Goal: Information Seeking & Learning: Learn about a topic

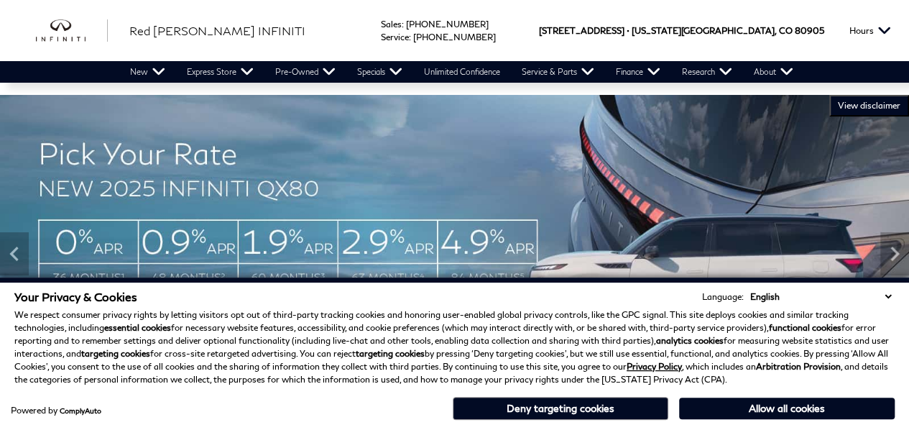
click at [605, 410] on button "Deny targeting cookies" at bounding box center [559, 407] width 215 height 23
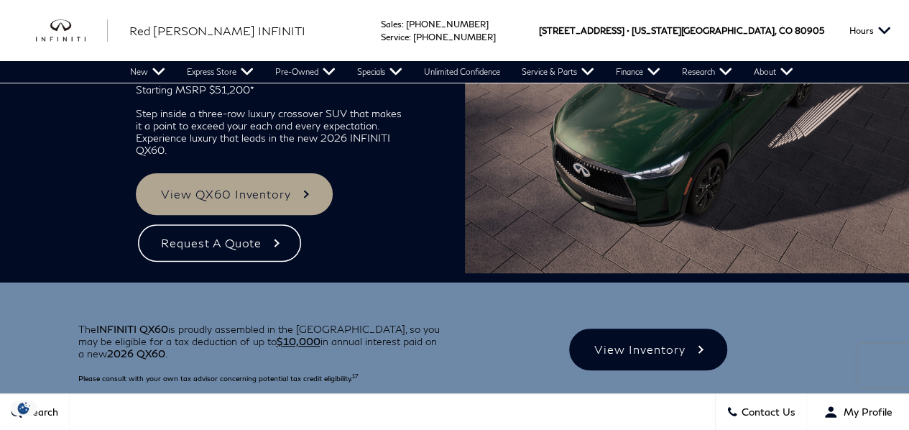
scroll to position [137, 0]
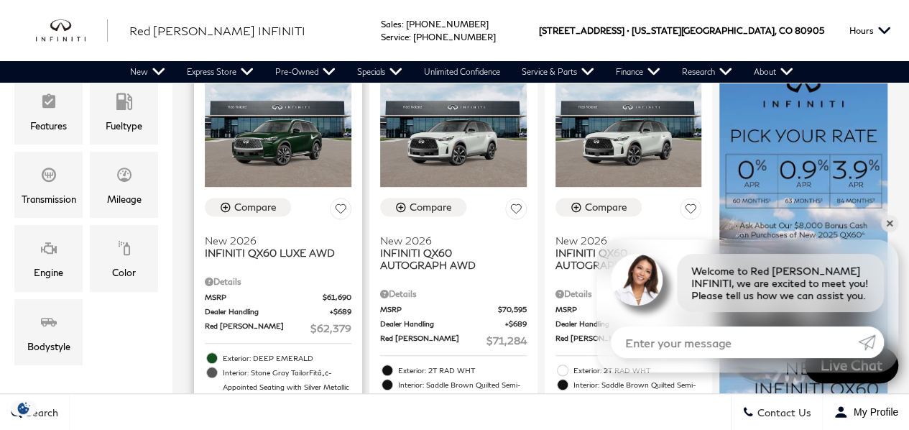
scroll to position [349, 0]
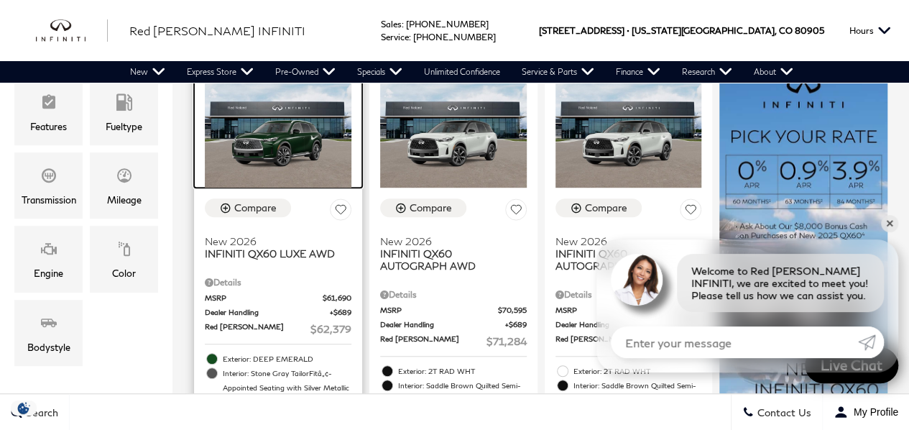
click at [292, 103] on img at bounding box center [278, 133] width 147 height 110
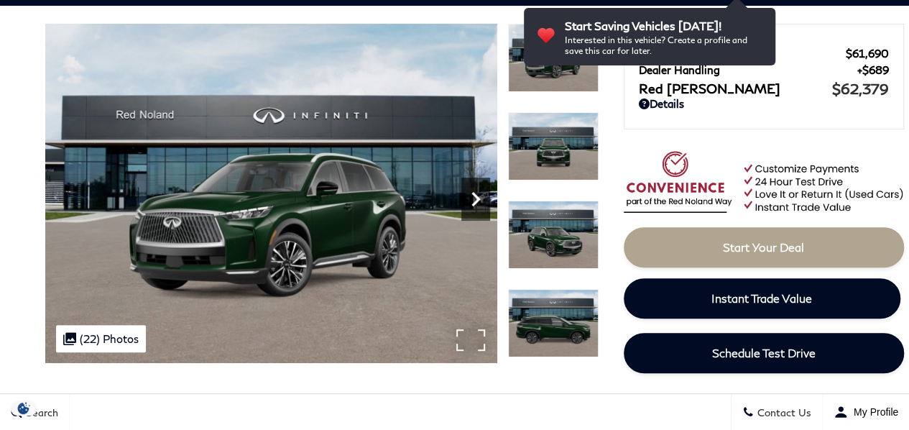
click at [473, 198] on icon "Next" at bounding box center [475, 199] width 29 height 29
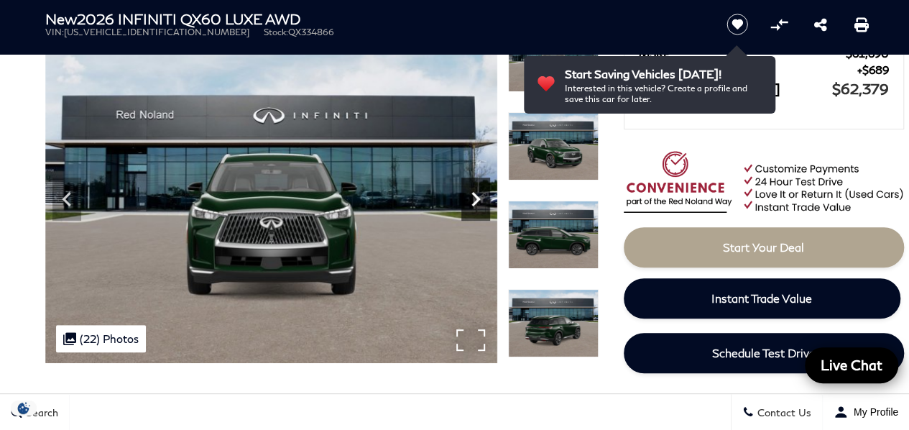
click at [473, 198] on icon "Next" at bounding box center [475, 199] width 29 height 29
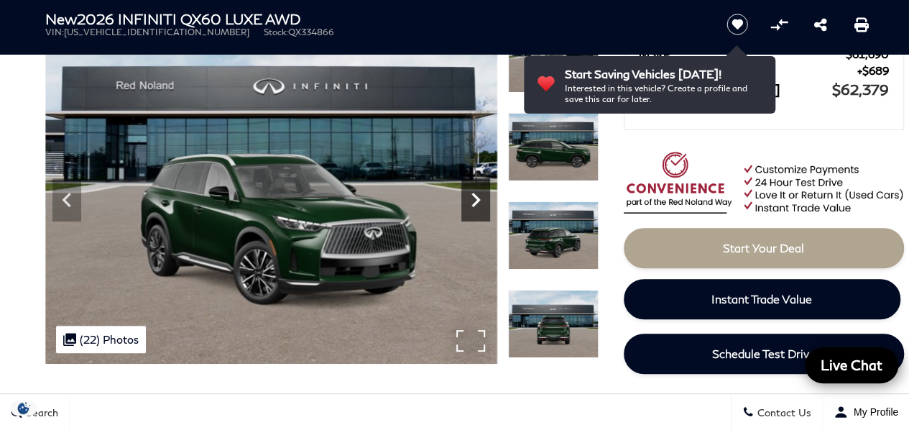
click at [473, 198] on icon "Next" at bounding box center [475, 199] width 29 height 29
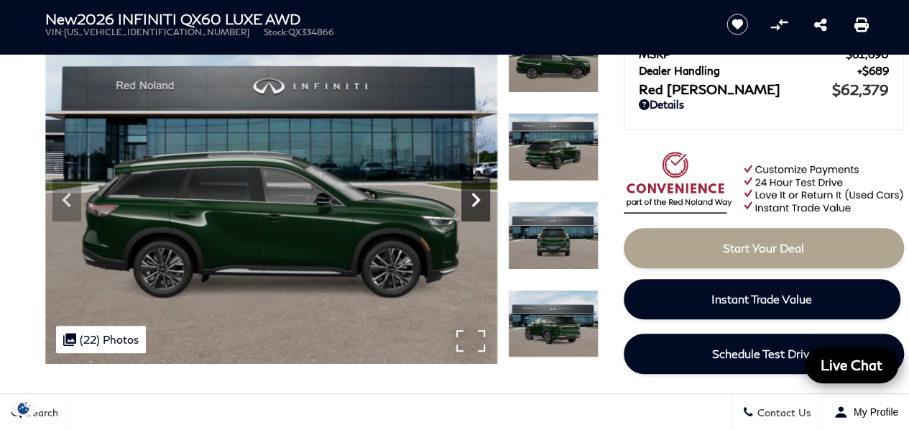
click at [473, 198] on icon "Next" at bounding box center [475, 199] width 29 height 29
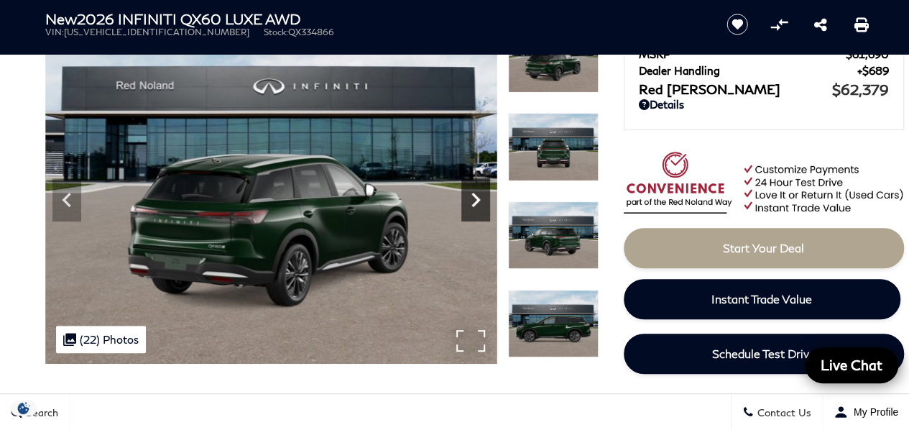
click at [473, 198] on icon "Next" at bounding box center [475, 199] width 29 height 29
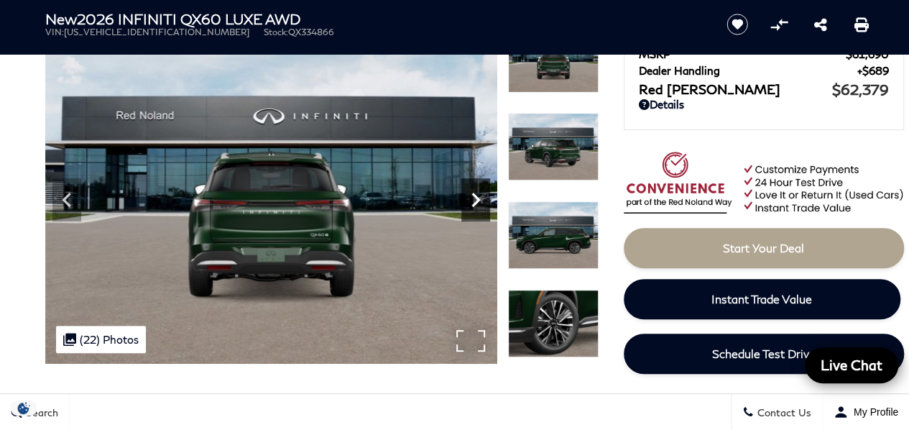
click at [473, 198] on icon "Next" at bounding box center [475, 199] width 29 height 29
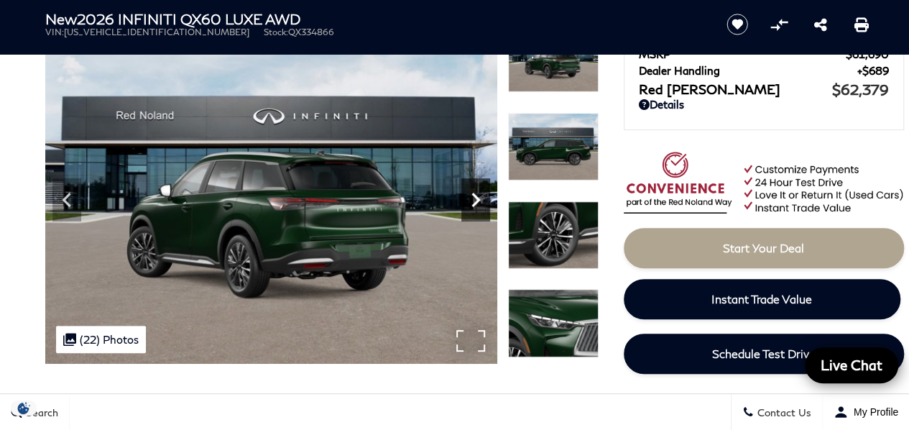
click at [473, 198] on icon "Next" at bounding box center [475, 199] width 29 height 29
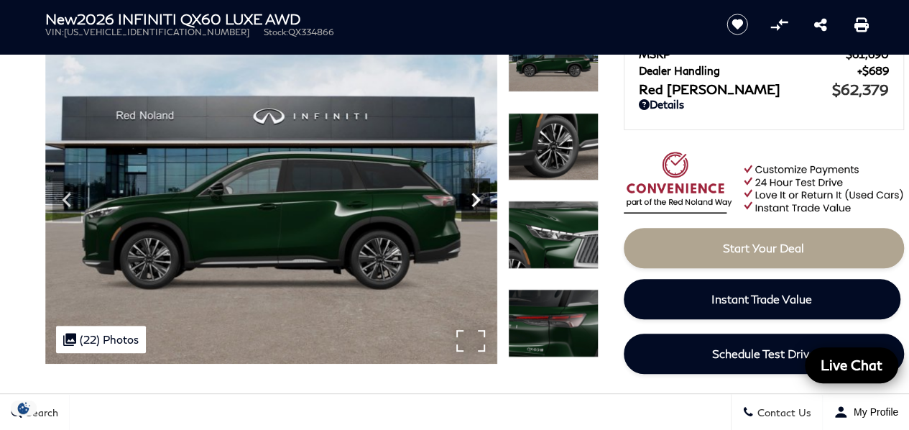
click at [473, 198] on icon "Next" at bounding box center [475, 199] width 29 height 29
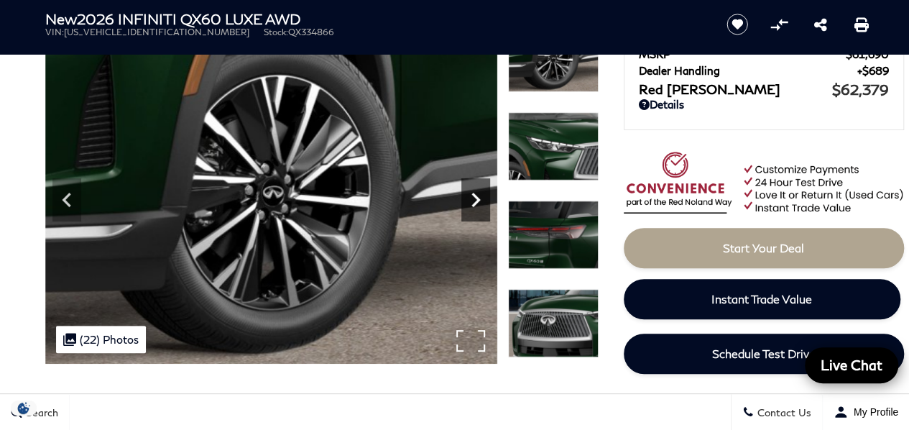
click at [473, 198] on icon "Next" at bounding box center [475, 199] width 29 height 29
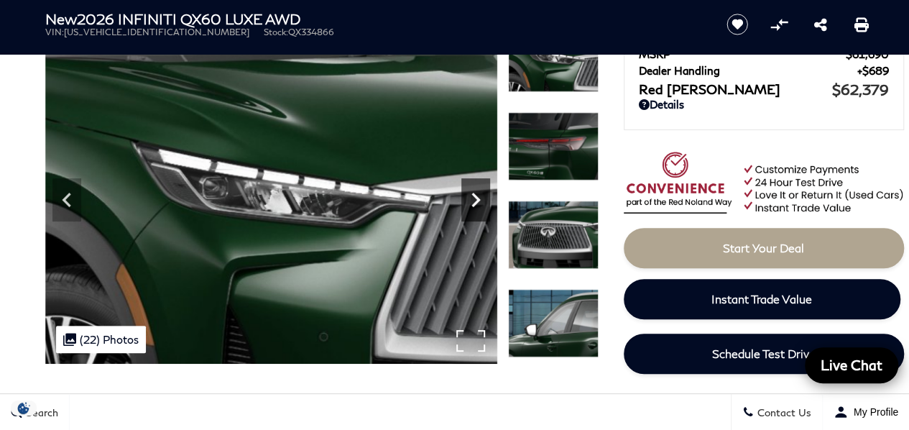
click at [473, 198] on icon "Next" at bounding box center [475, 199] width 29 height 29
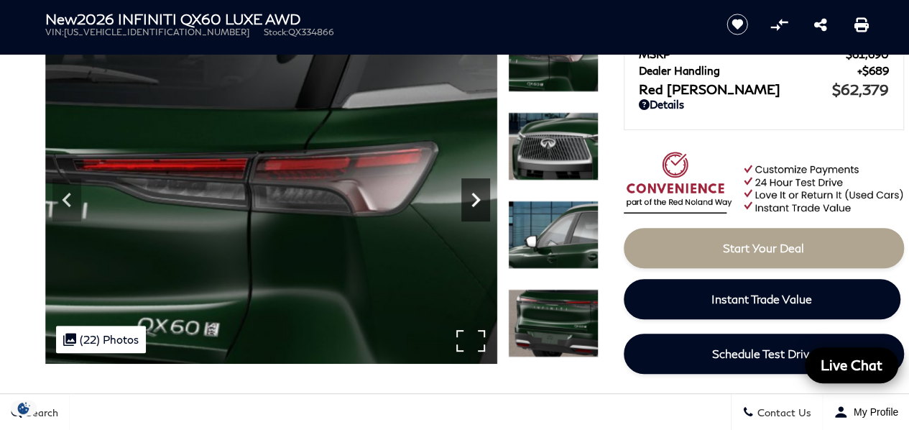
click at [473, 198] on icon "Next" at bounding box center [475, 199] width 29 height 29
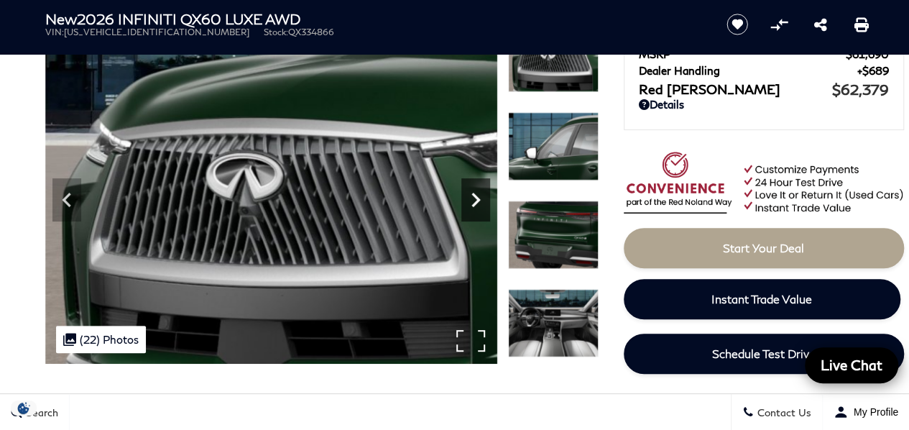
click at [473, 198] on icon "Next" at bounding box center [475, 199] width 29 height 29
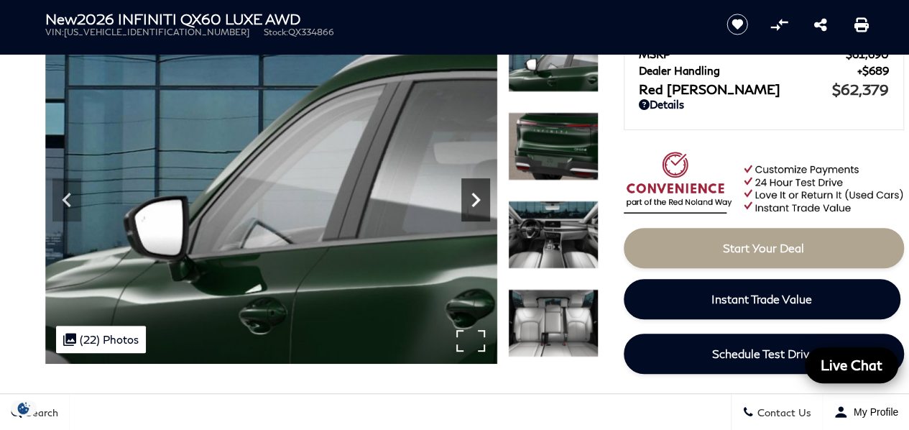
click at [473, 198] on icon "Next" at bounding box center [475, 199] width 29 height 29
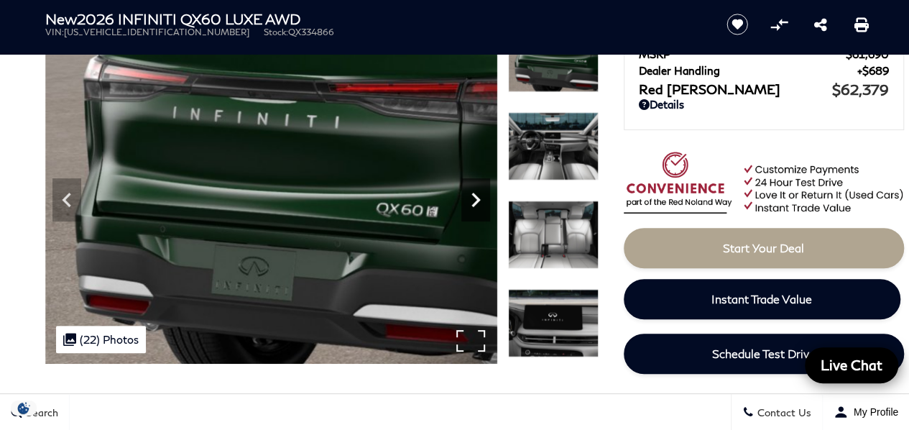
click at [473, 198] on icon "Next" at bounding box center [475, 199] width 29 height 29
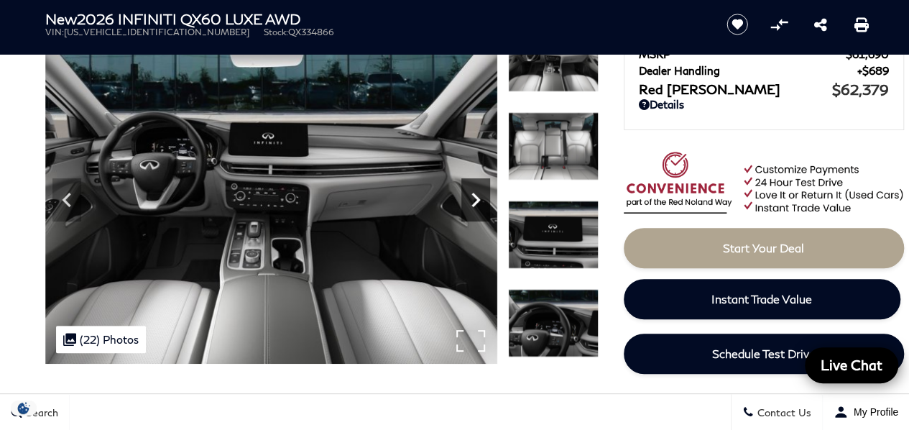
click at [473, 198] on icon "Next" at bounding box center [475, 199] width 29 height 29
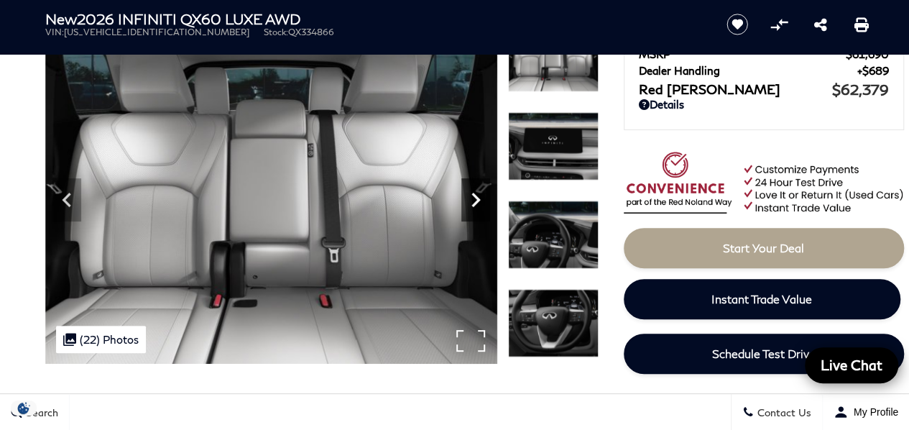
click at [473, 198] on icon "Next" at bounding box center [475, 199] width 29 height 29
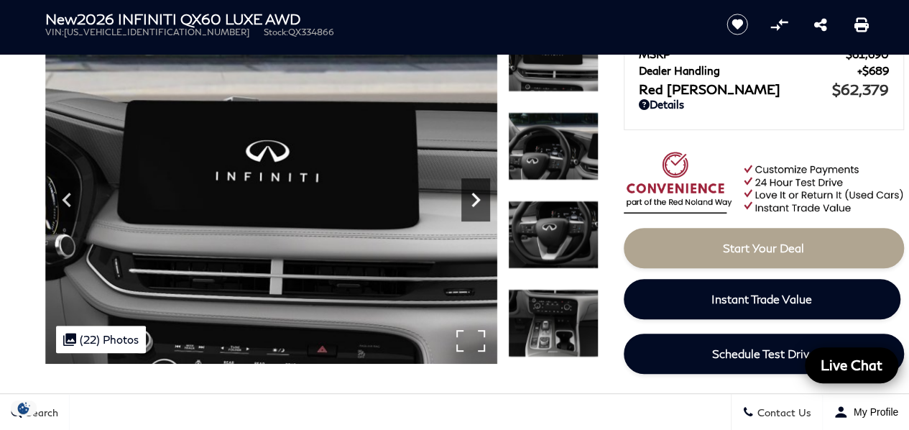
click at [473, 198] on icon "Next" at bounding box center [475, 199] width 29 height 29
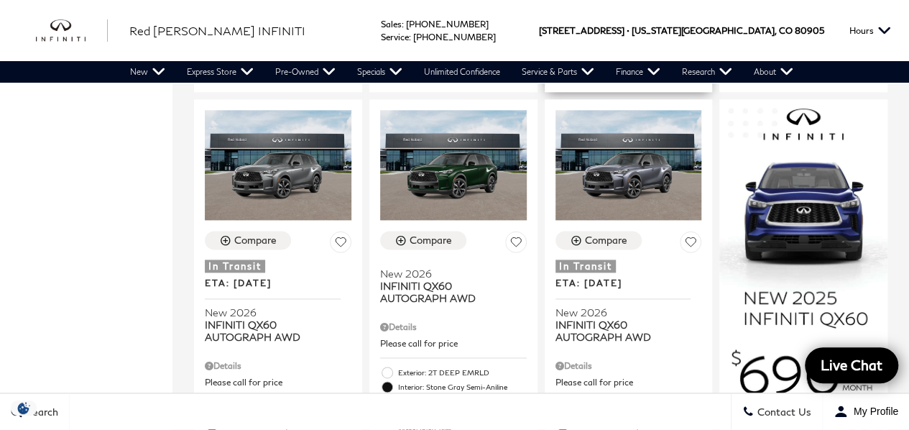
scroll to position [773, 0]
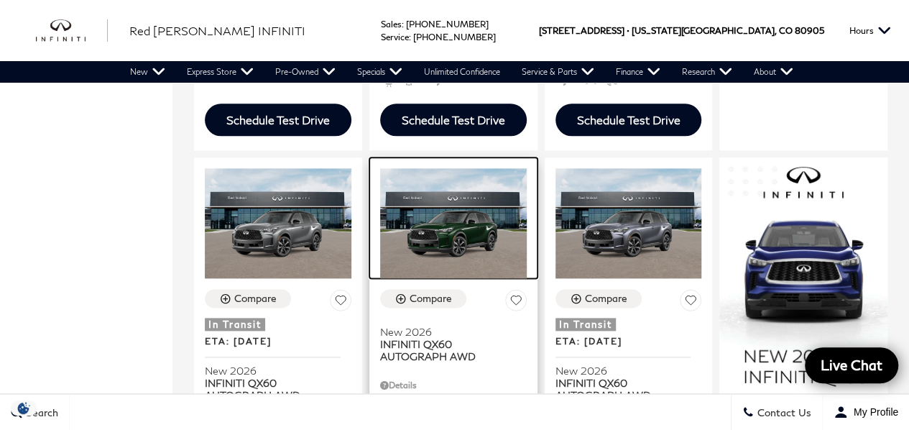
click at [435, 223] on img at bounding box center [453, 223] width 147 height 110
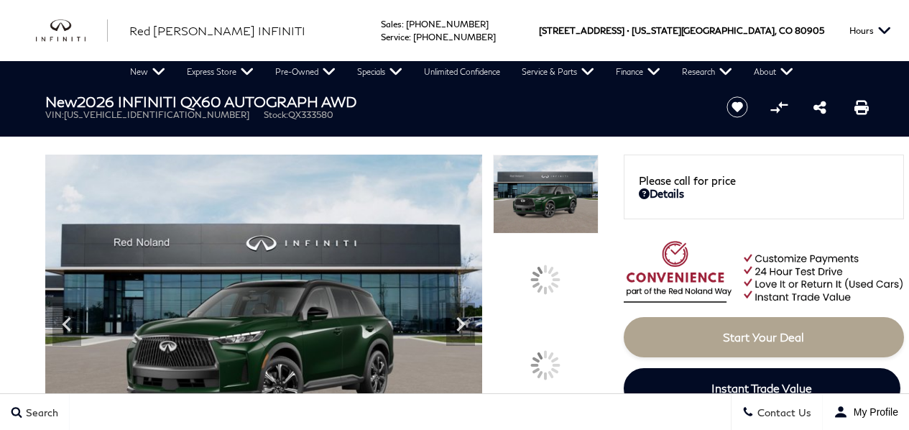
click at [465, 317] on icon at bounding box center [460, 324] width 9 height 14
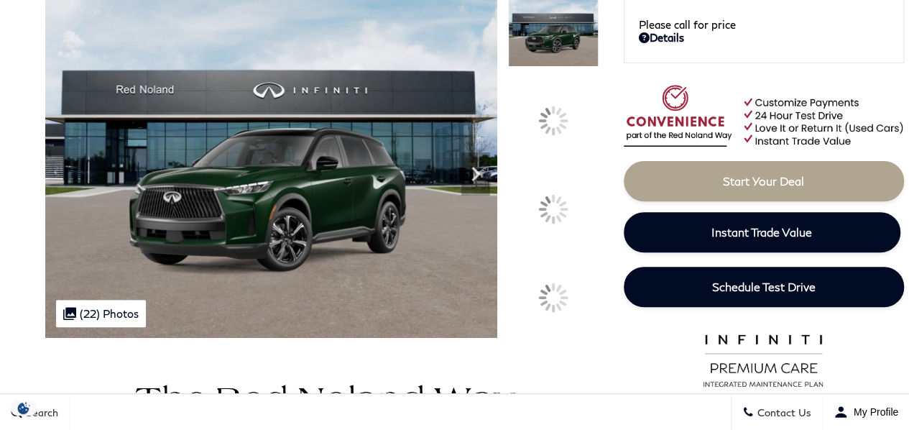
click at [554, 200] on div at bounding box center [553, 209] width 30 height 30
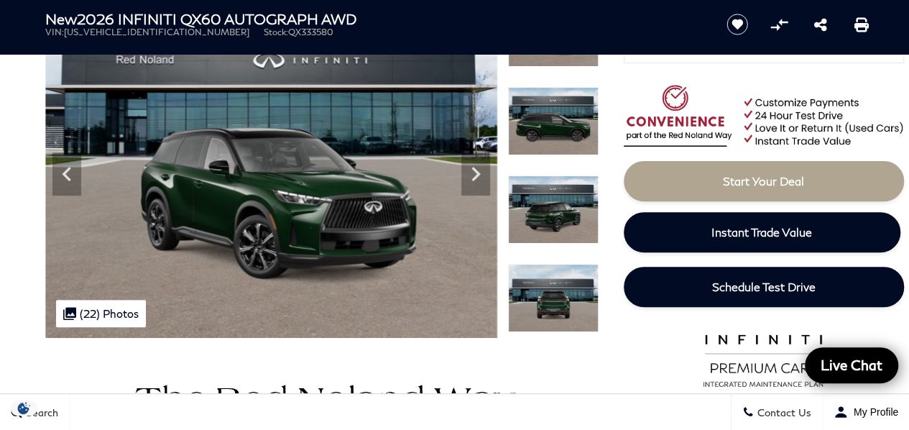
scroll to position [146, 0]
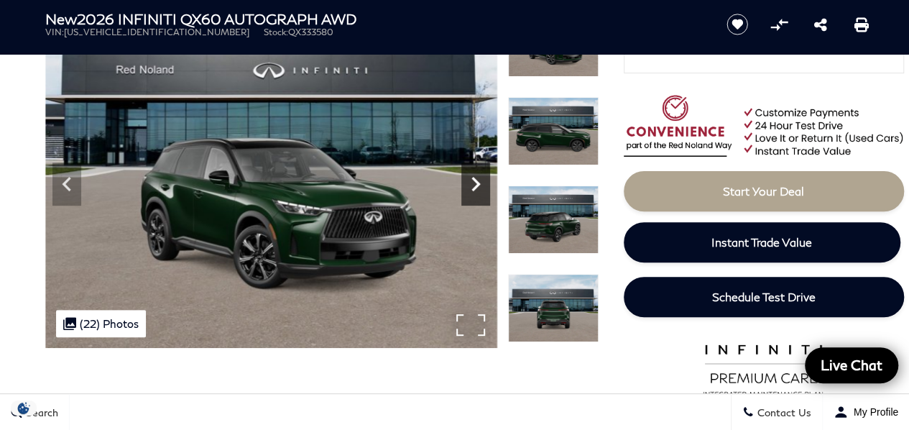
click at [472, 181] on icon "Next" at bounding box center [475, 184] width 29 height 29
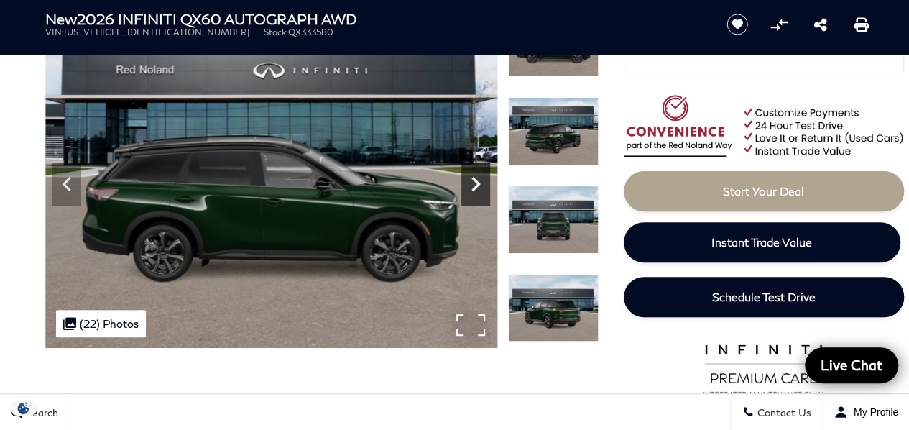
click at [472, 181] on icon "Next" at bounding box center [475, 184] width 29 height 29
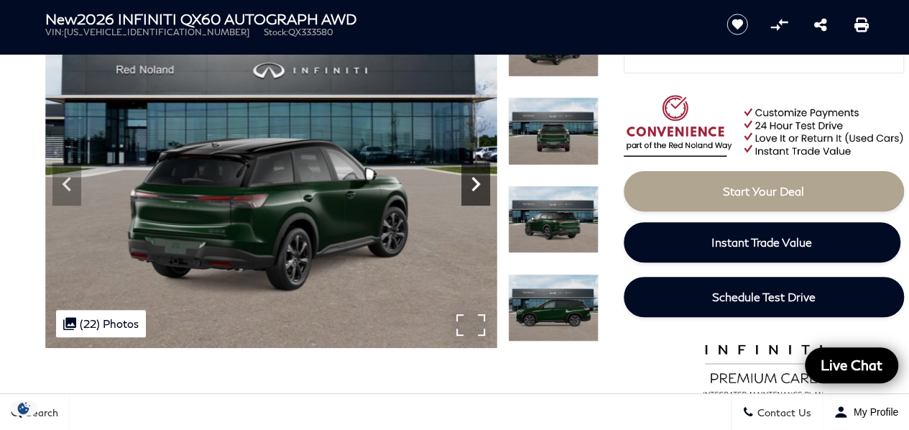
click at [472, 181] on icon "Next" at bounding box center [475, 184] width 29 height 29
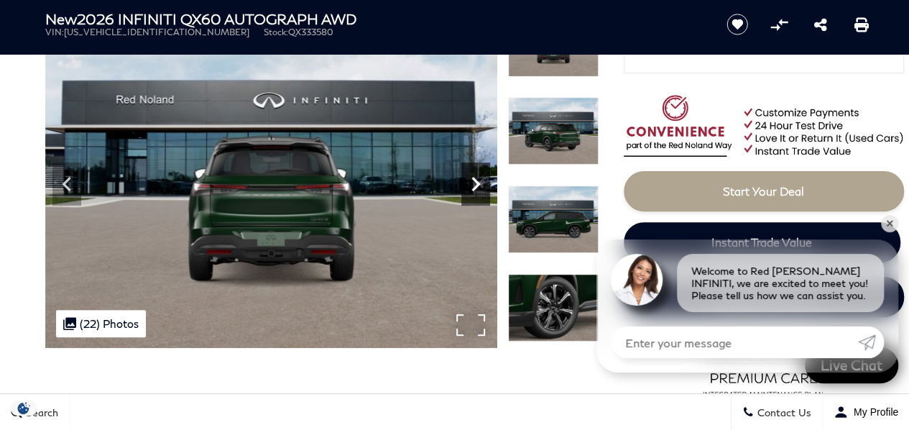
click at [472, 181] on icon "Next" at bounding box center [475, 184] width 29 height 29
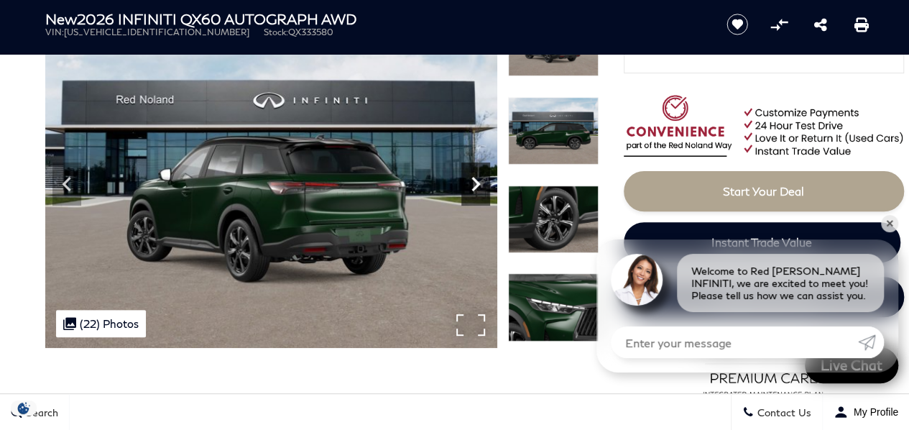
click at [472, 181] on icon "Next" at bounding box center [475, 184] width 29 height 29
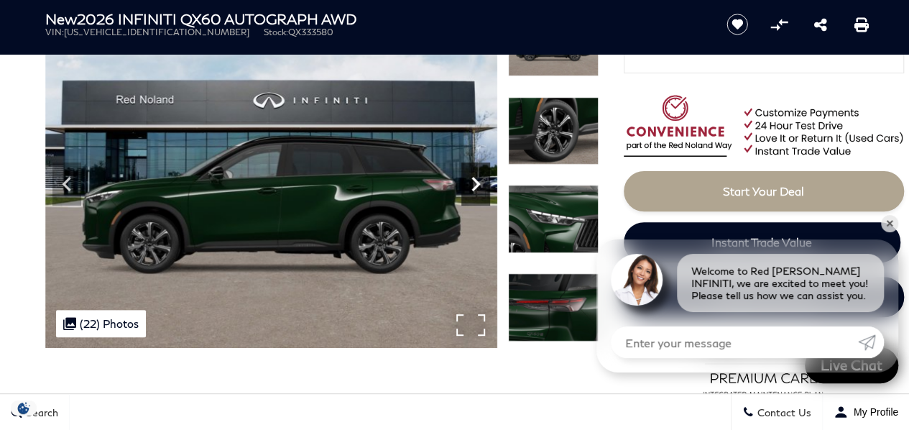
click at [472, 181] on icon "Next" at bounding box center [475, 184] width 29 height 29
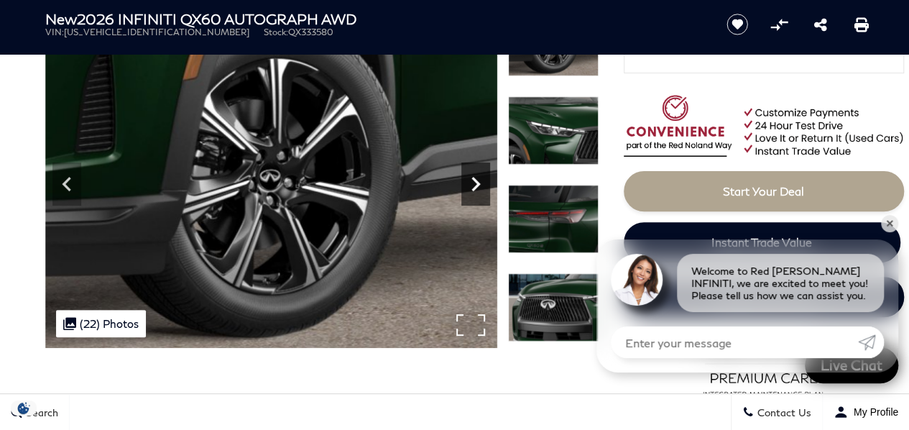
click at [472, 181] on icon "Next" at bounding box center [475, 184] width 29 height 29
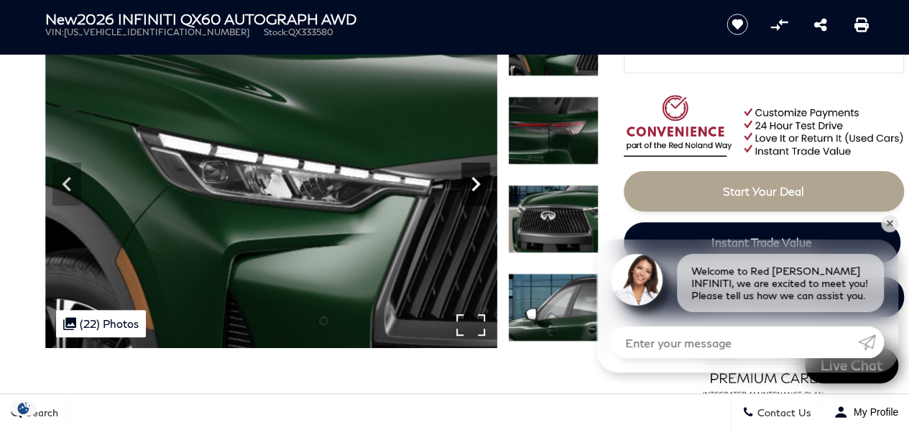
click at [472, 181] on icon "Next" at bounding box center [475, 184] width 29 height 29
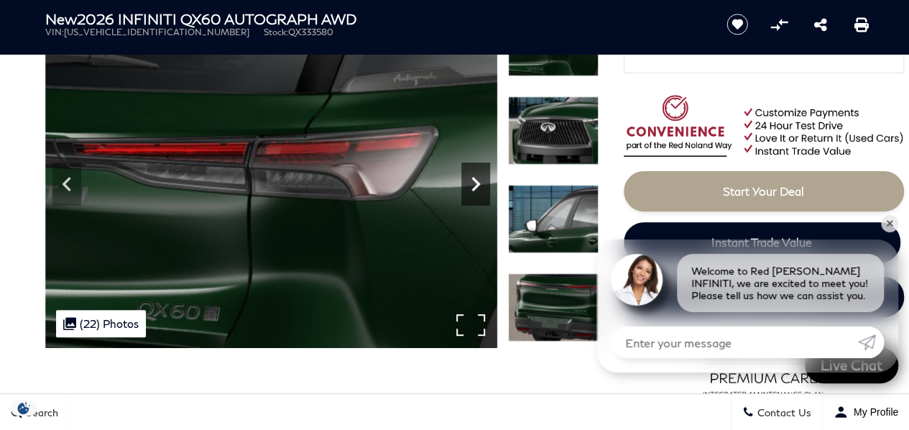
click at [472, 181] on icon "Next" at bounding box center [475, 184] width 29 height 29
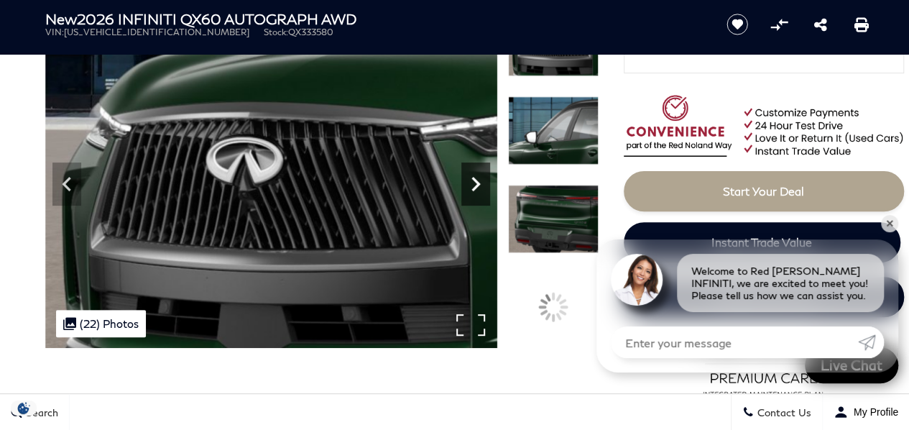
click at [472, 181] on icon "Next" at bounding box center [475, 184] width 29 height 29
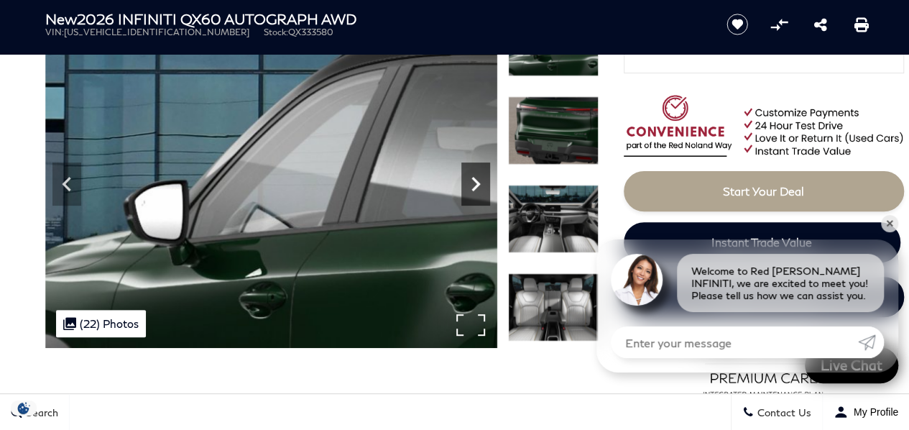
click at [472, 181] on icon "Next" at bounding box center [475, 184] width 29 height 29
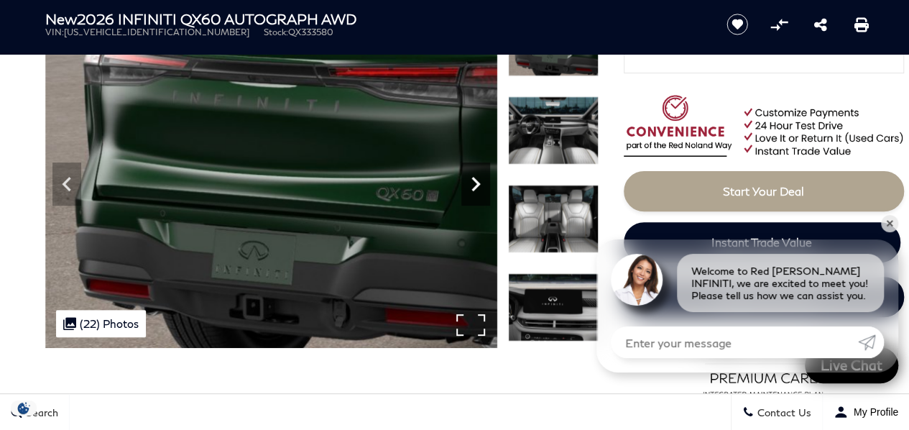
click at [472, 181] on icon "Next" at bounding box center [475, 184] width 29 height 29
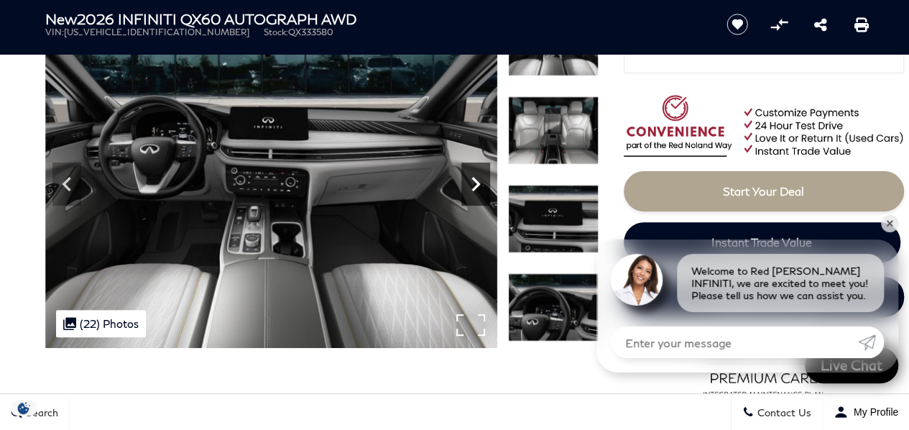
click at [472, 181] on icon "Next" at bounding box center [475, 184] width 29 height 29
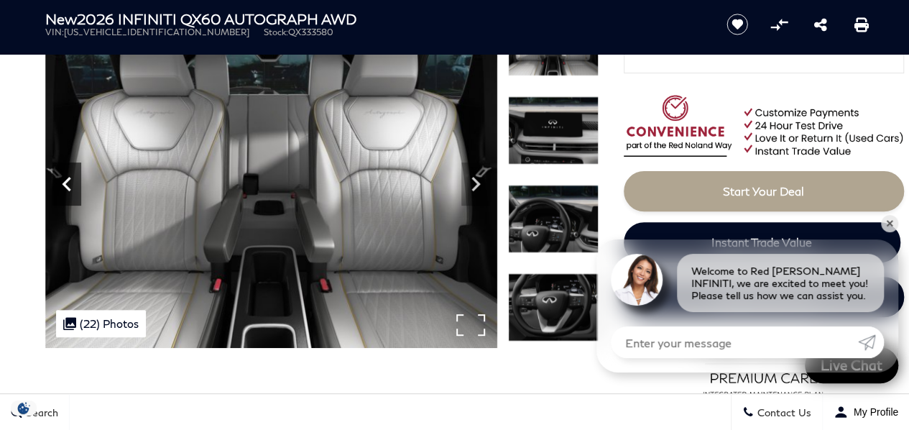
click at [64, 176] on icon "Previous" at bounding box center [66, 184] width 29 height 29
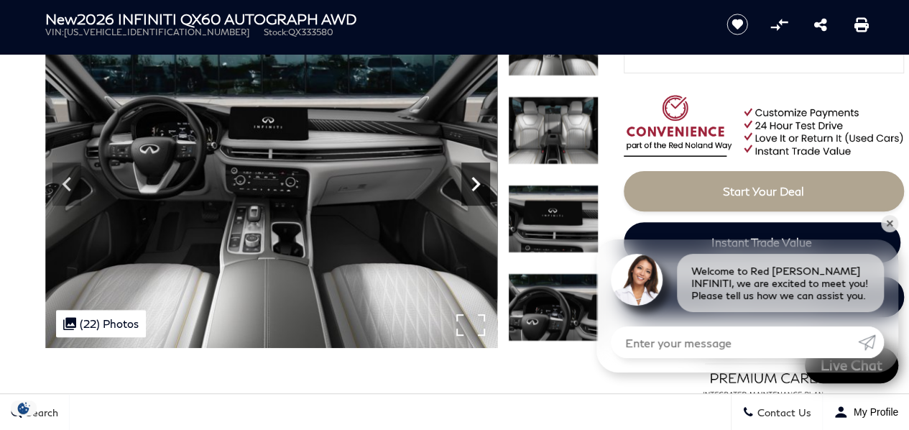
click at [473, 175] on icon "Next" at bounding box center [475, 184] width 29 height 29
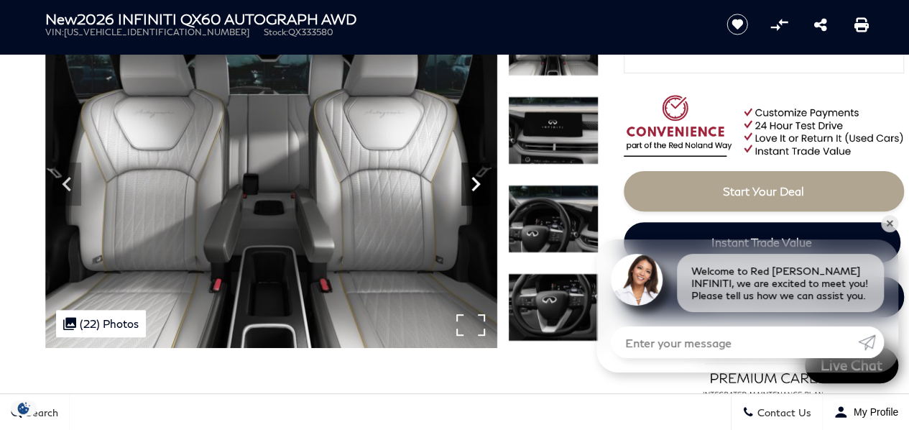
click at [473, 175] on icon "Next" at bounding box center [475, 184] width 29 height 29
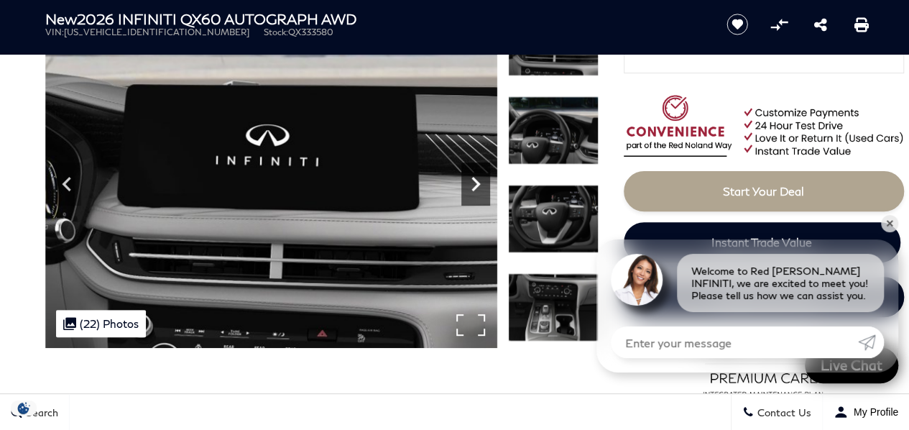
click at [473, 175] on icon "Next" at bounding box center [475, 184] width 29 height 29
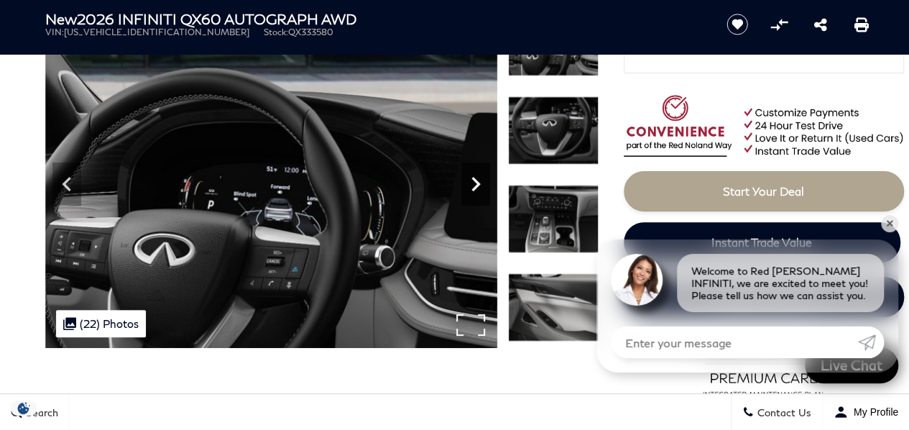
click at [473, 175] on icon "Next" at bounding box center [475, 184] width 29 height 29
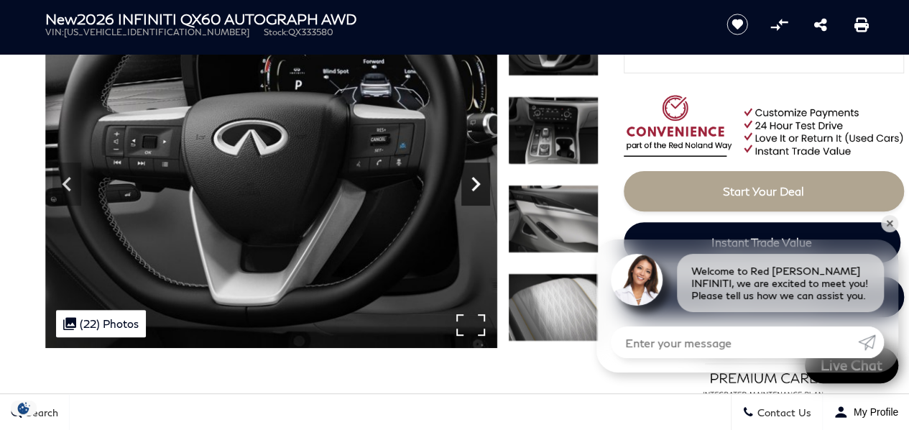
click at [473, 175] on icon "Next" at bounding box center [475, 184] width 29 height 29
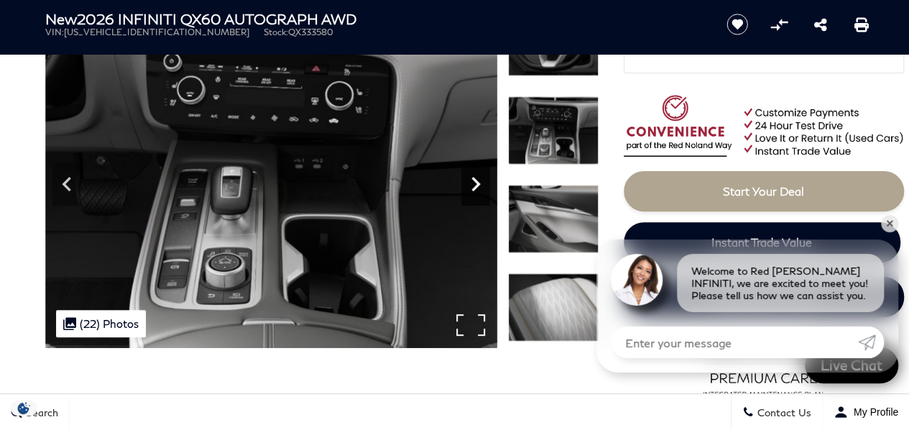
click at [473, 175] on icon "Next" at bounding box center [475, 184] width 29 height 29
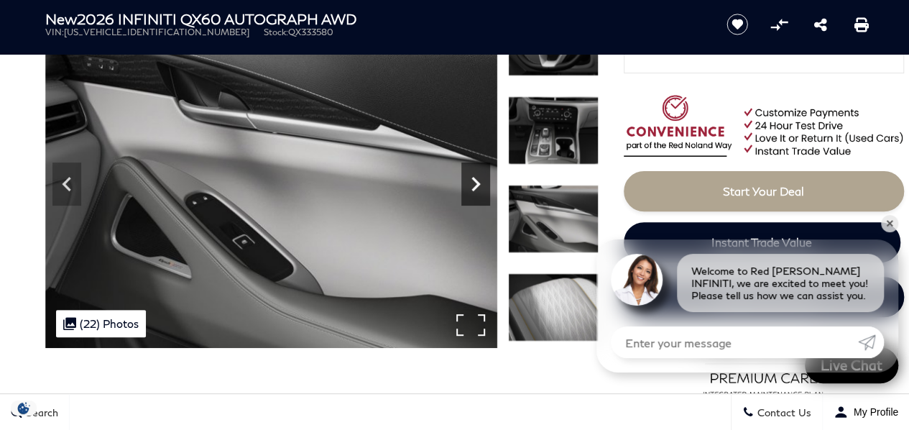
click at [473, 175] on icon "Next" at bounding box center [475, 184] width 29 height 29
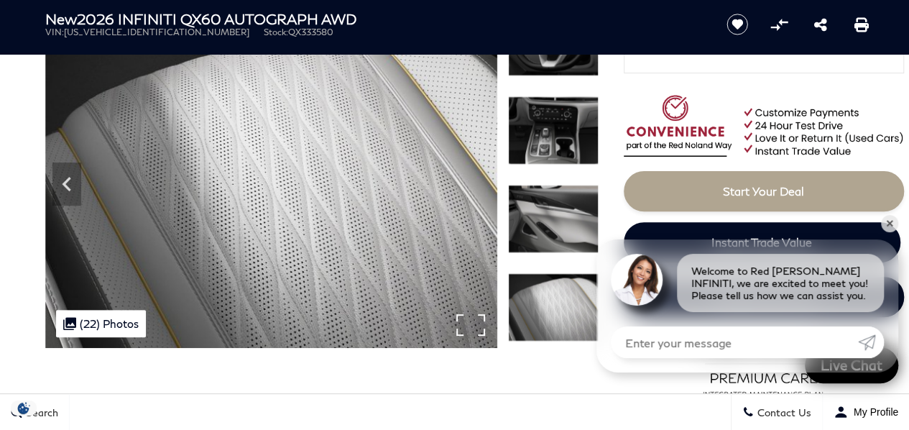
click at [473, 175] on img at bounding box center [271, 178] width 452 height 339
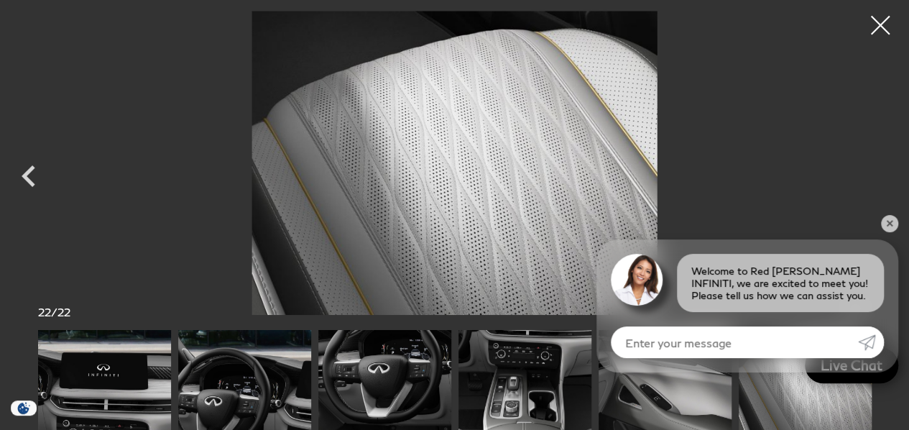
click at [880, 27] on div at bounding box center [880, 25] width 38 height 38
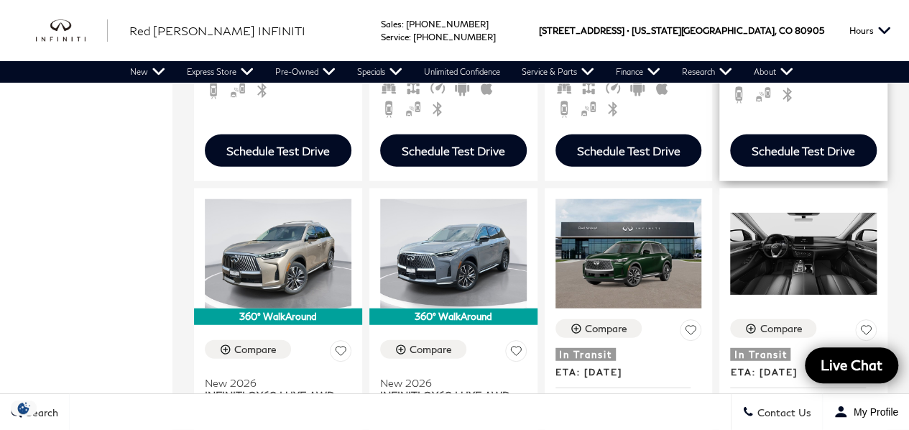
scroll to position [1867, 0]
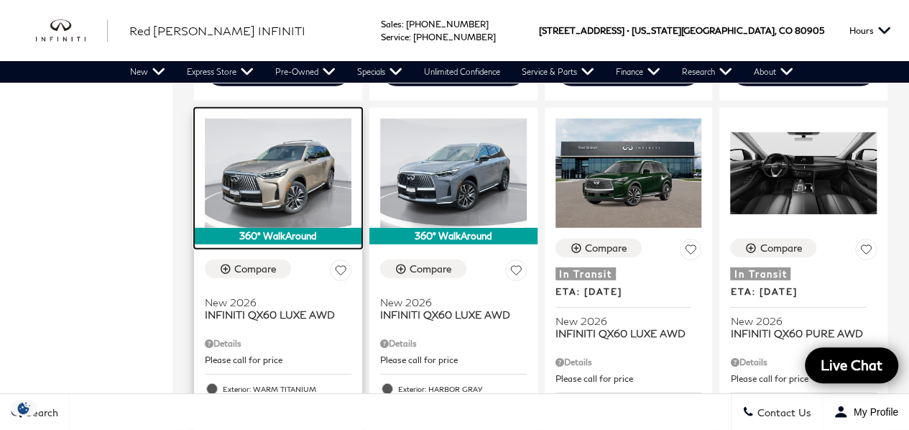
click at [297, 147] on img at bounding box center [278, 174] width 147 height 110
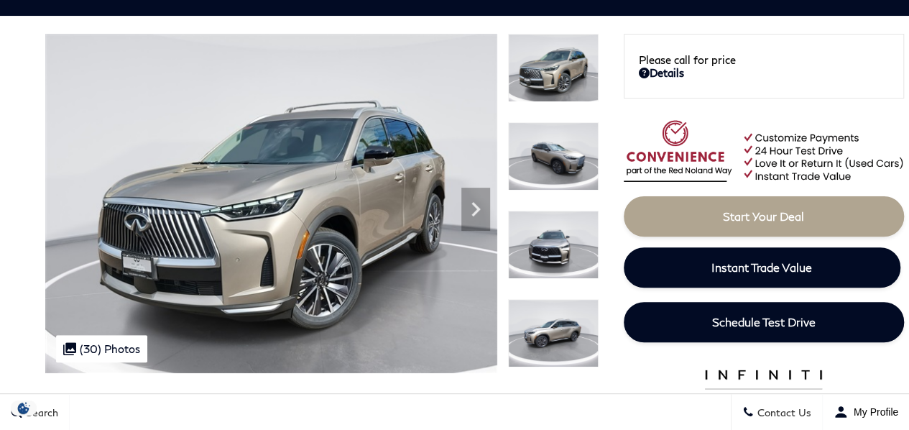
click at [552, 335] on img at bounding box center [553, 333] width 90 height 68
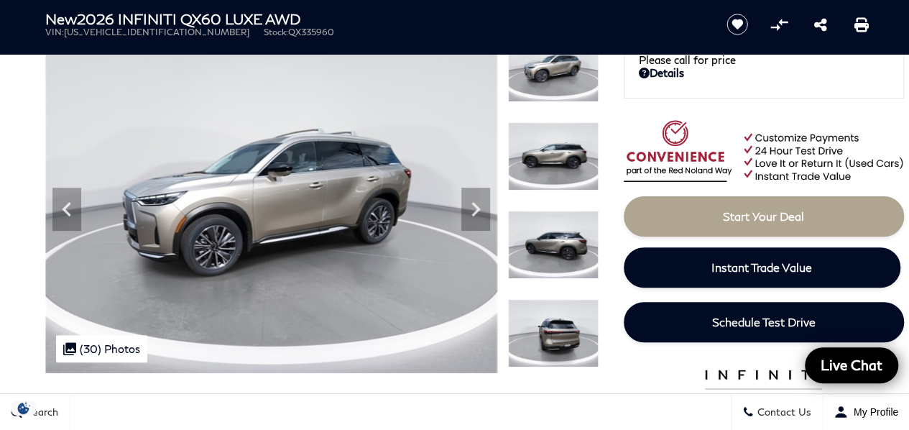
scroll to position [127, 0]
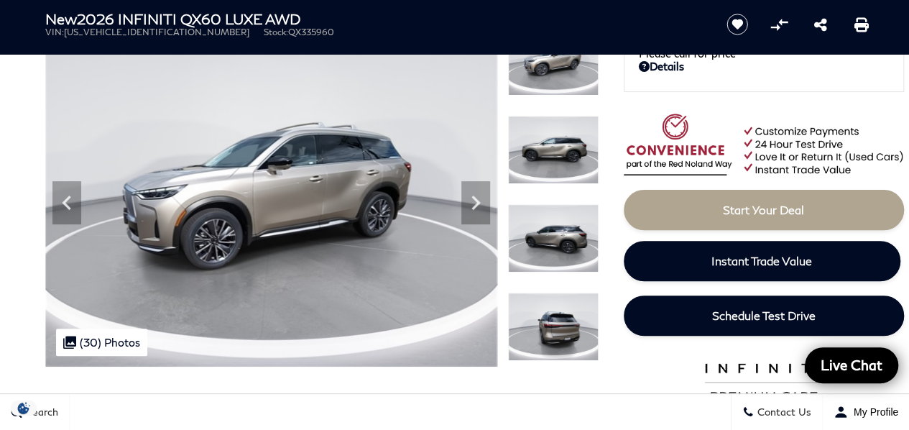
click at [556, 321] on img at bounding box center [553, 326] width 90 height 68
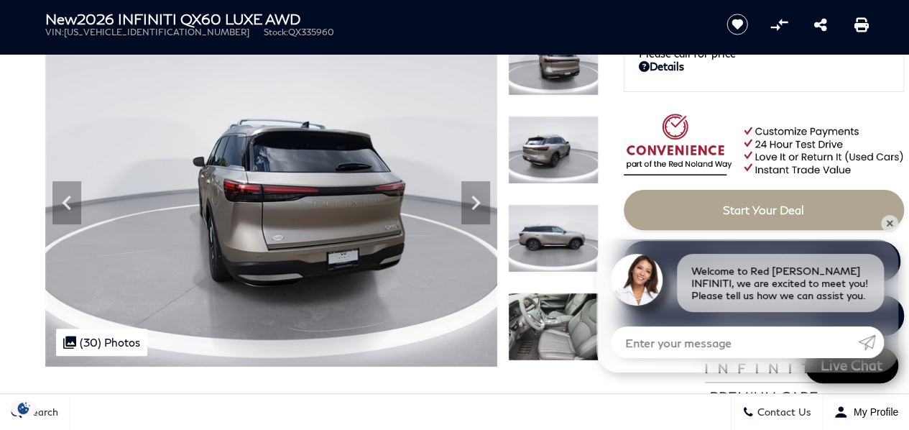
click at [556, 330] on img at bounding box center [553, 326] width 90 height 68
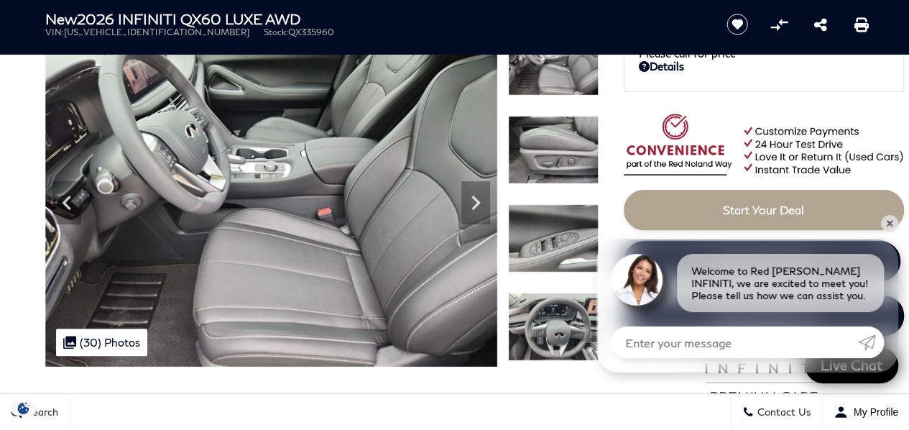
click at [556, 327] on img at bounding box center [553, 326] width 90 height 68
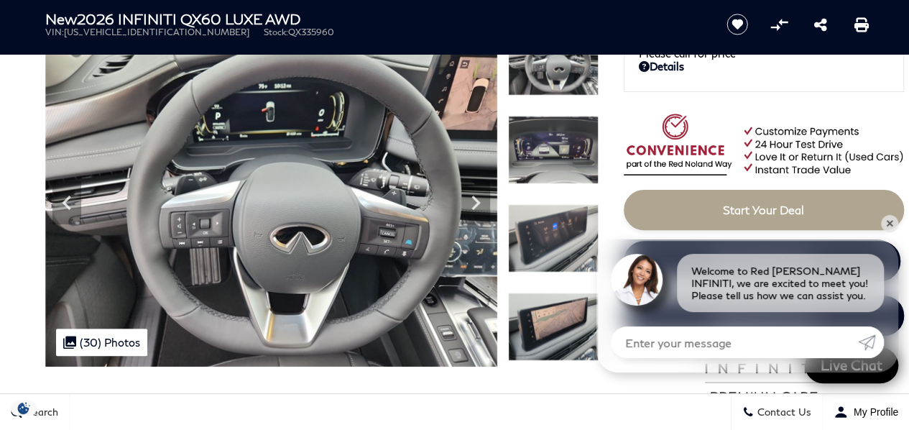
click at [552, 334] on img at bounding box center [553, 326] width 90 height 68
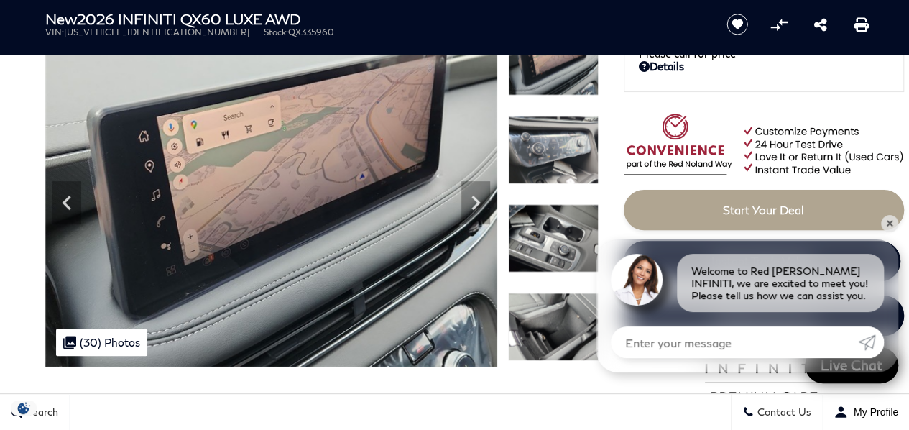
click at [552, 325] on img at bounding box center [553, 326] width 90 height 68
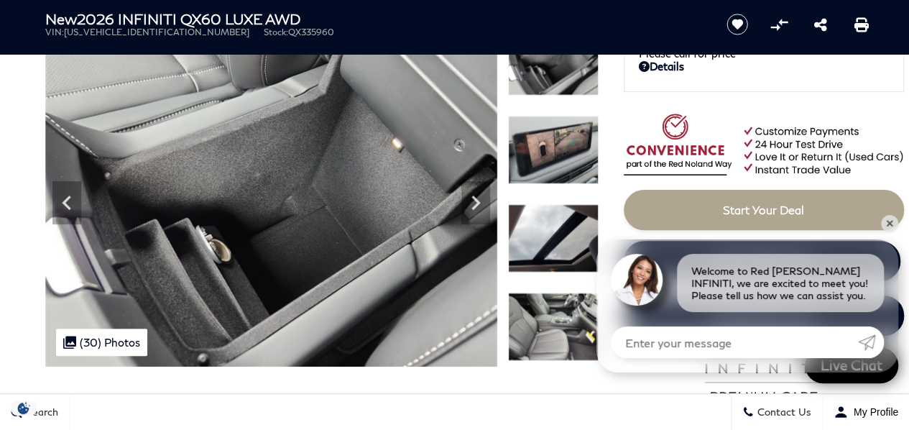
click at [552, 325] on img at bounding box center [553, 326] width 90 height 68
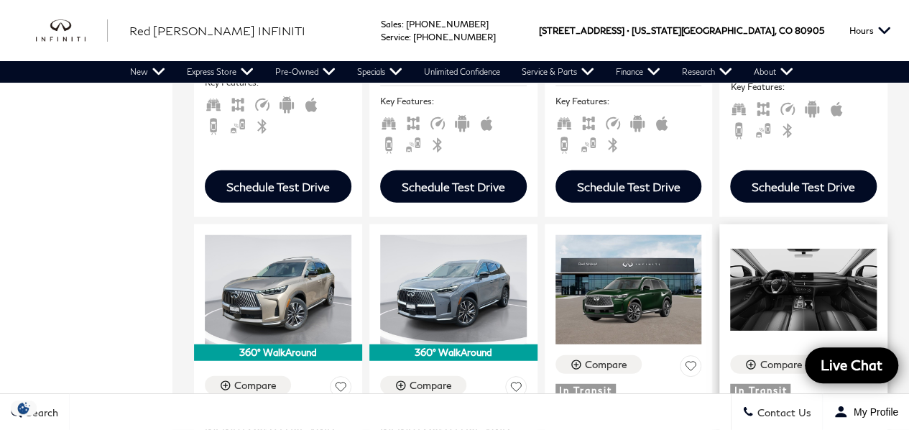
scroll to position [1748, 0]
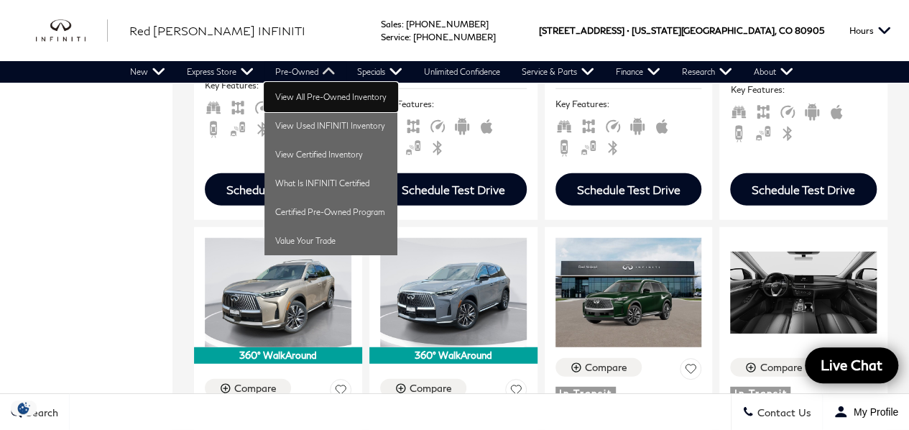
click at [325, 100] on link "View All Pre-Owned Inventory" at bounding box center [330, 97] width 133 height 29
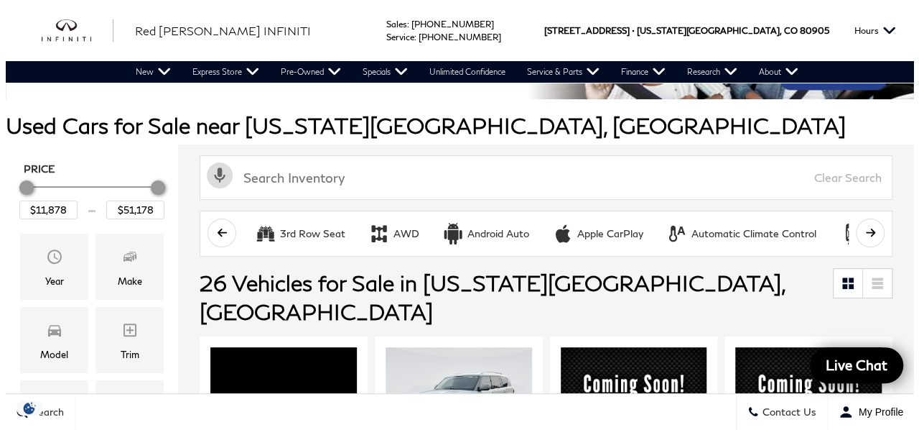
scroll to position [163, 0]
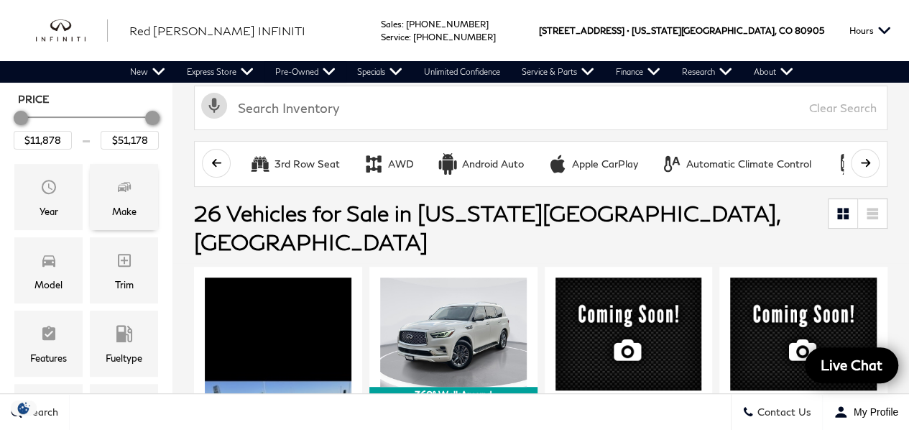
click at [113, 208] on div "Make" at bounding box center [124, 211] width 24 height 16
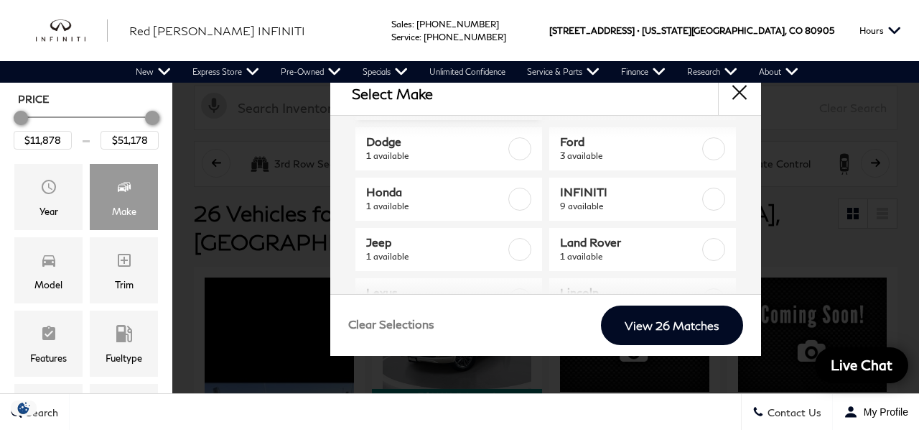
scroll to position [115, 0]
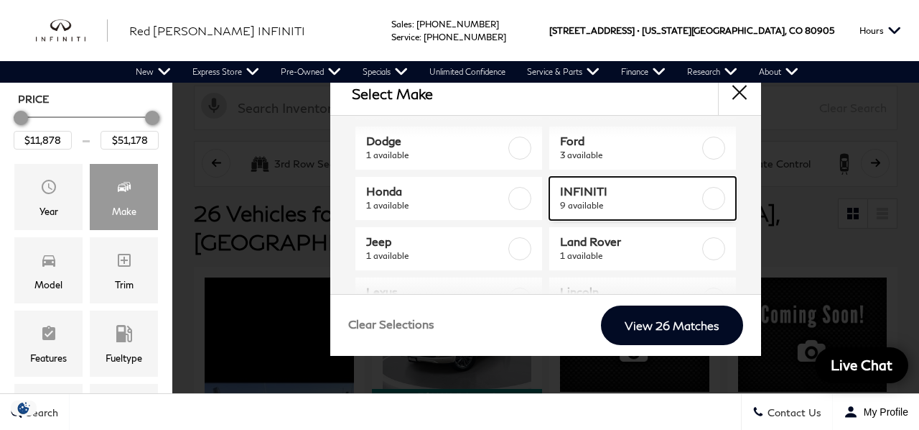
click at [603, 193] on span "INFINITI" at bounding box center [630, 191] width 141 height 14
checkbox input "true"
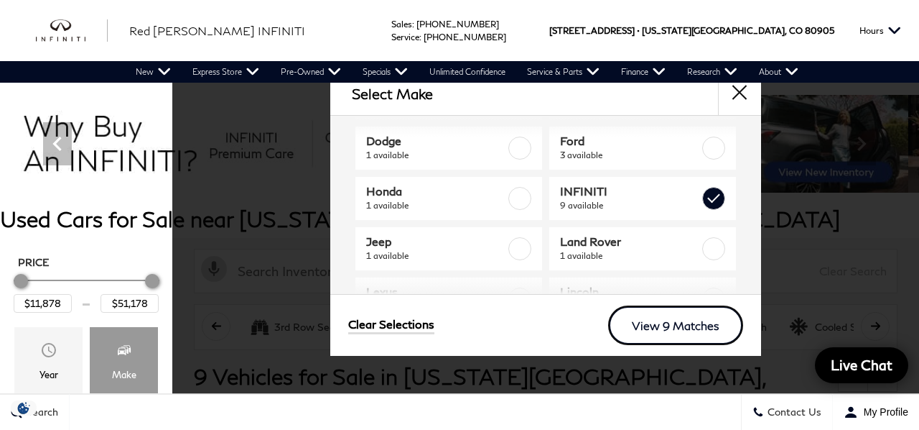
click at [665, 330] on link "View 9 Matches" at bounding box center [675, 325] width 135 height 40
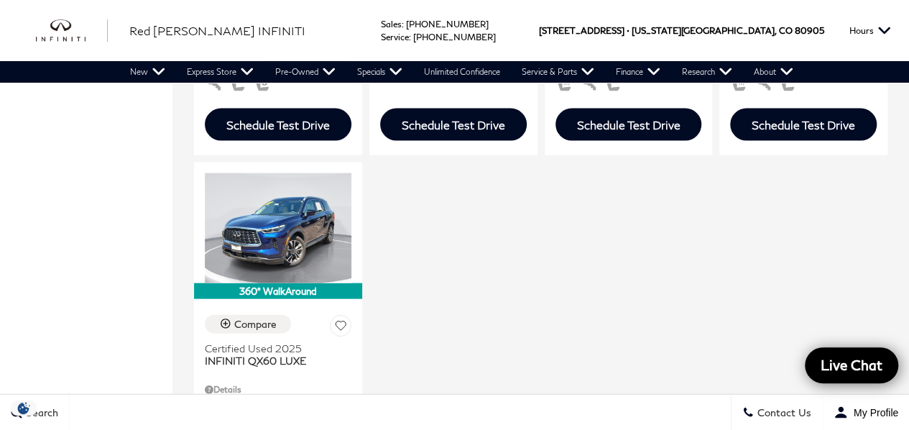
scroll to position [1461, 0]
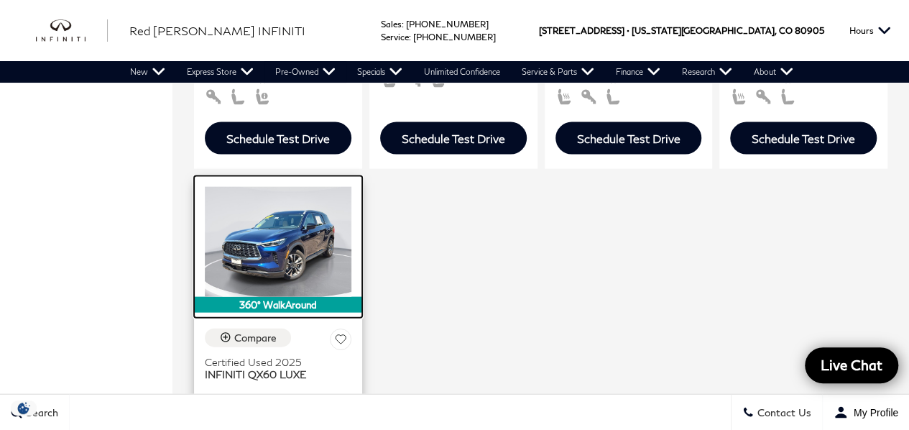
click at [303, 243] on img at bounding box center [278, 242] width 147 height 110
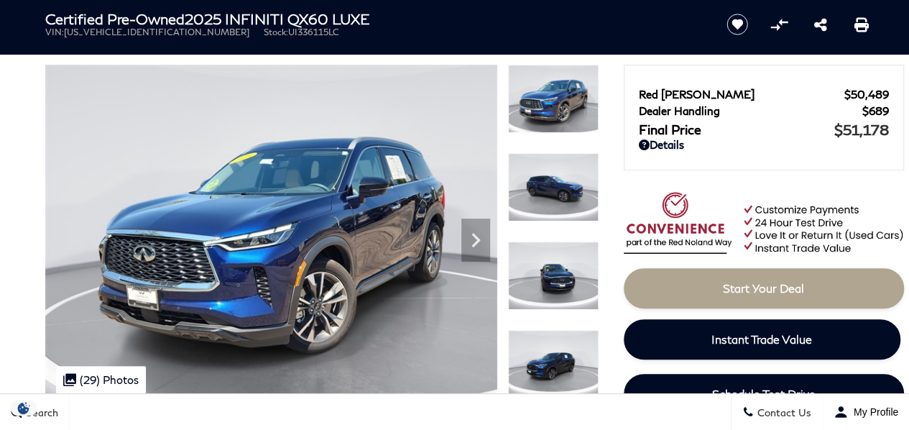
scroll to position [136, 0]
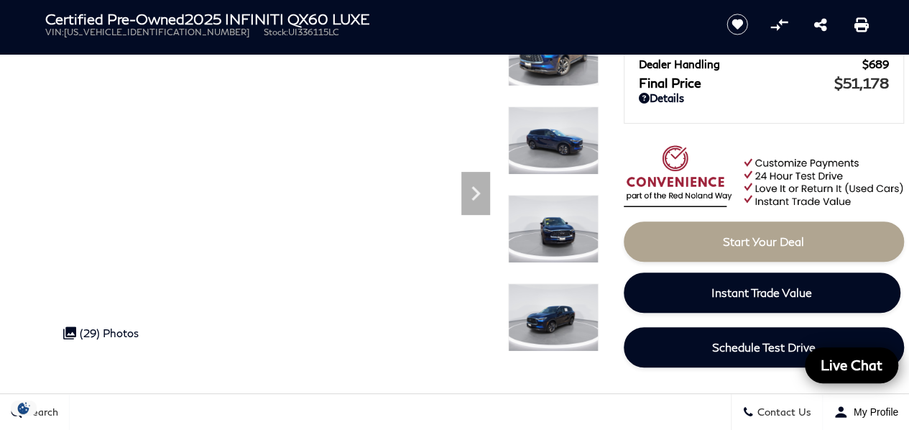
click at [557, 225] on img at bounding box center [553, 229] width 90 height 68
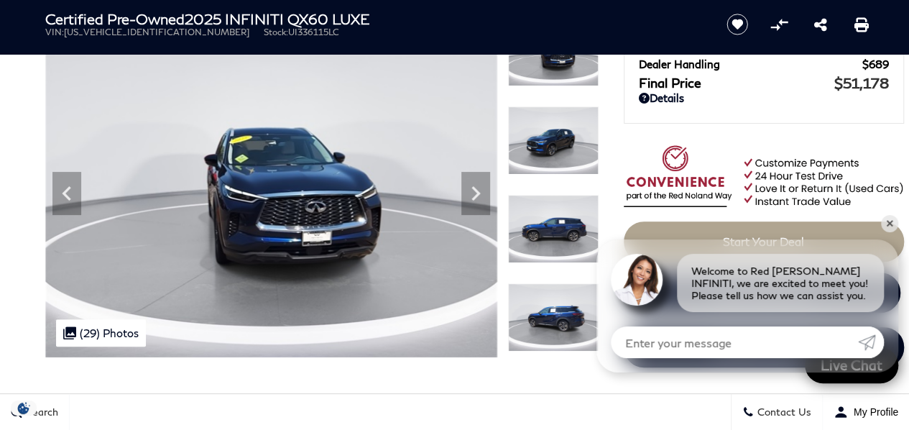
click at [557, 312] on img at bounding box center [553, 317] width 90 height 68
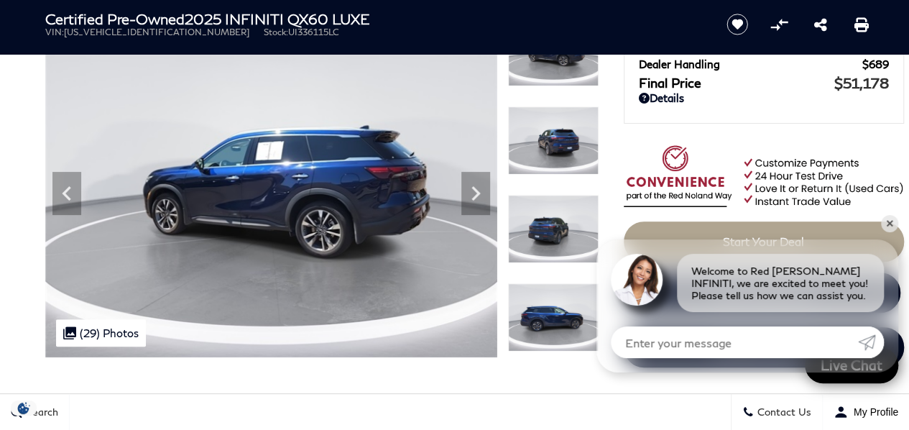
click at [556, 324] on img at bounding box center [553, 317] width 90 height 68
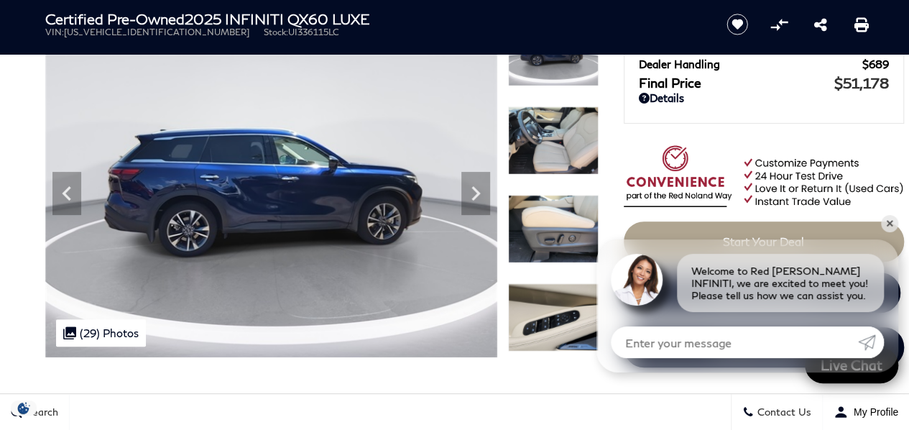
click at [546, 149] on img at bounding box center [553, 140] width 90 height 68
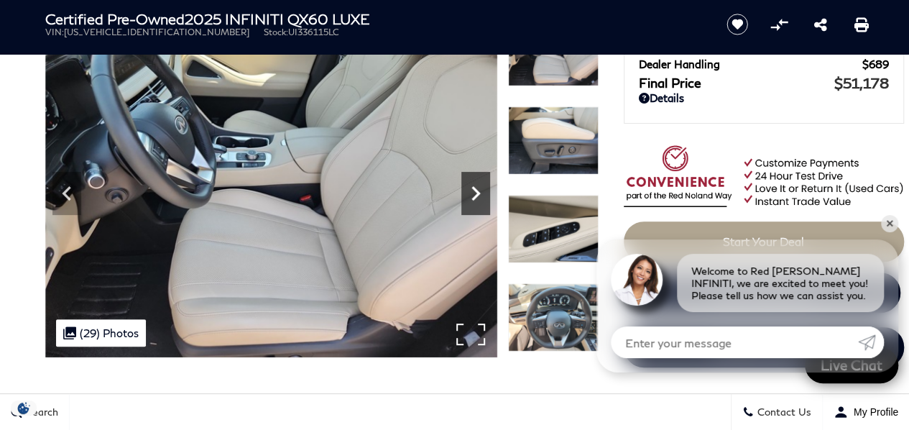
click at [471, 195] on icon "Next" at bounding box center [475, 193] width 29 height 29
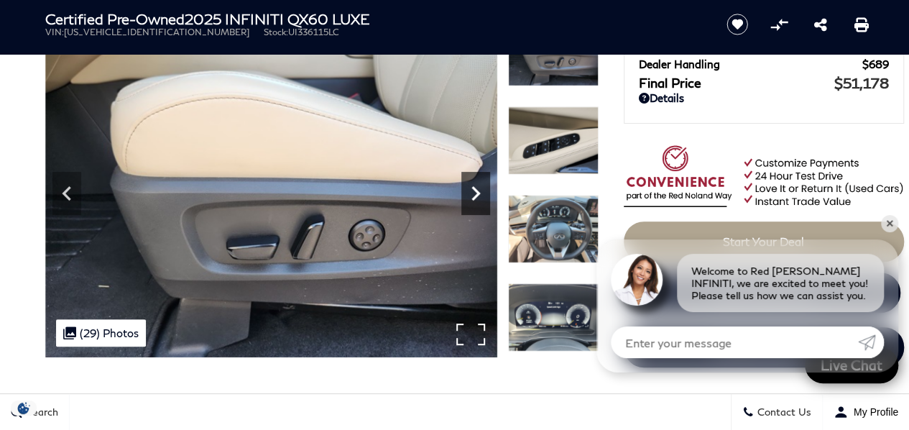
click at [471, 195] on icon "Next" at bounding box center [475, 193] width 29 height 29
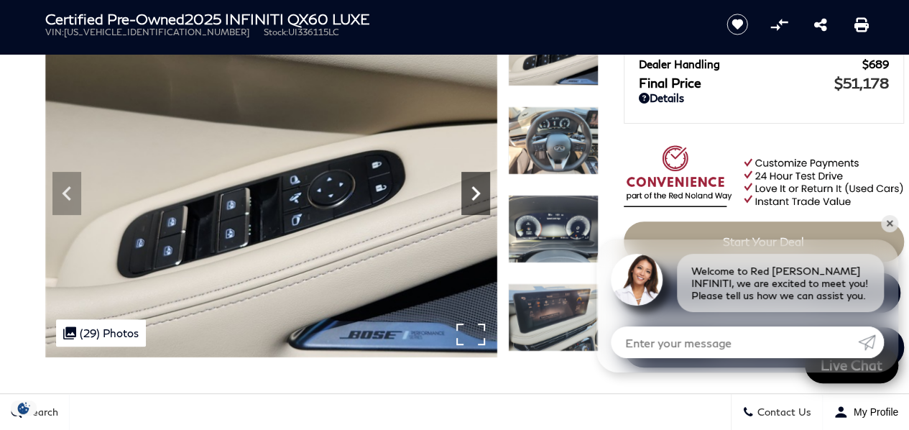
click at [471, 195] on icon "Next" at bounding box center [475, 193] width 29 height 29
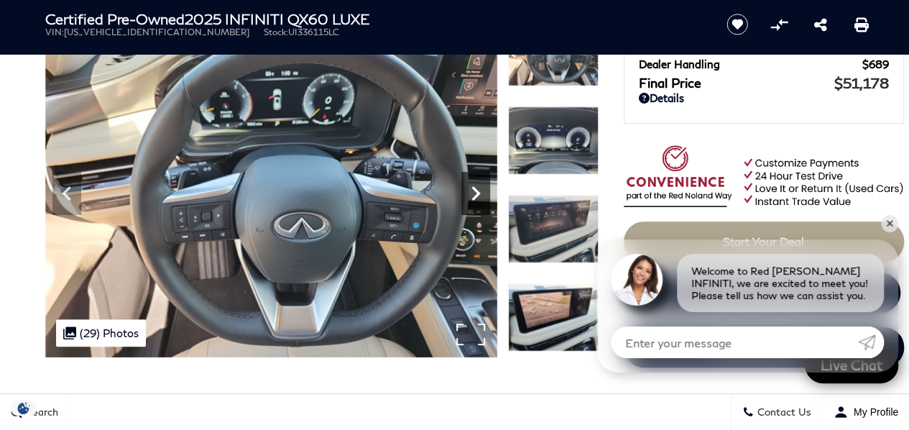
click at [471, 195] on icon "Next" at bounding box center [475, 193] width 29 height 29
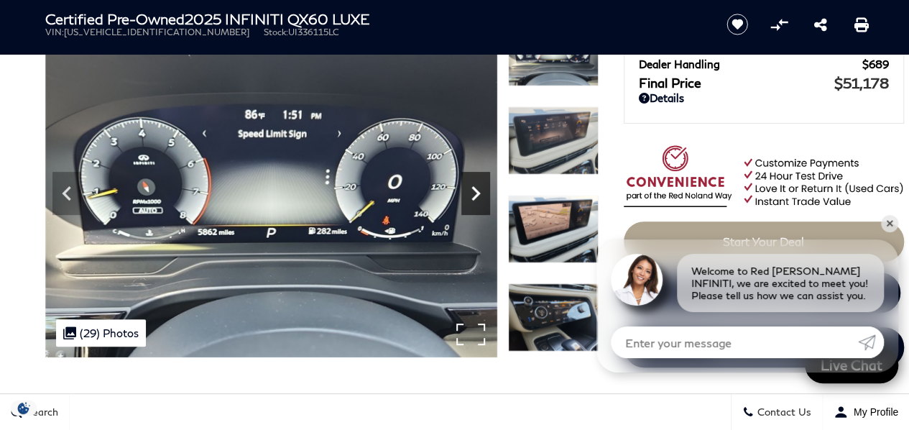
click at [471, 195] on icon "Next" at bounding box center [475, 193] width 29 height 29
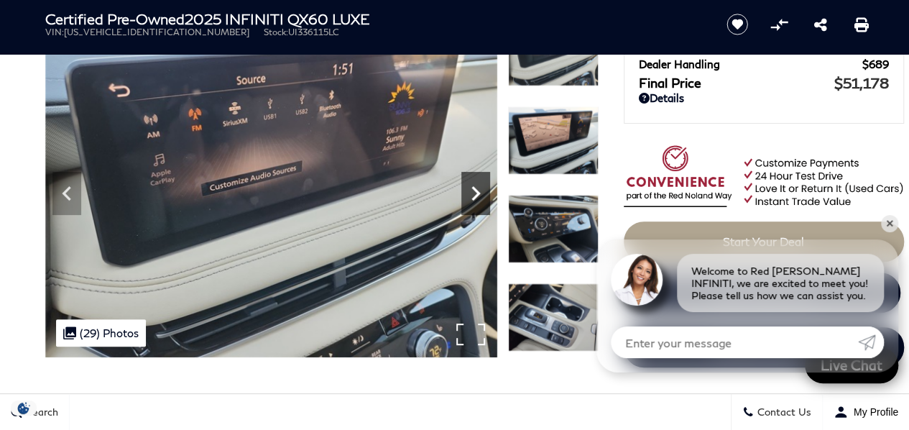
click at [471, 195] on icon "Next" at bounding box center [475, 193] width 29 height 29
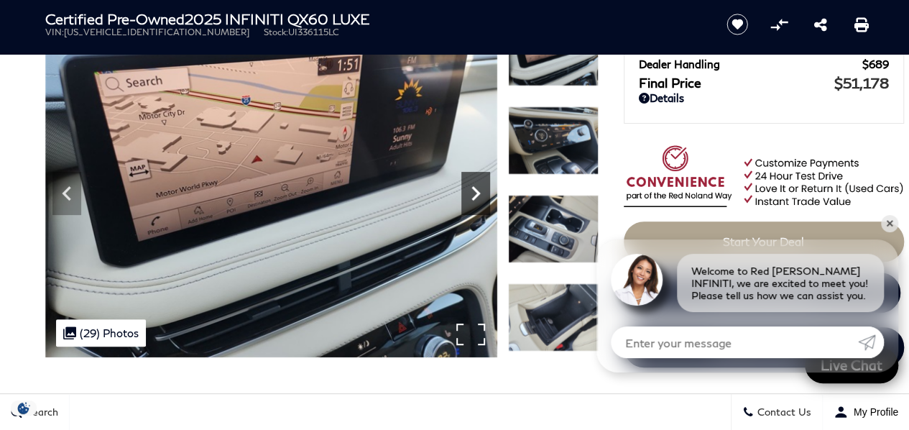
click at [471, 195] on icon "Next" at bounding box center [475, 193] width 29 height 29
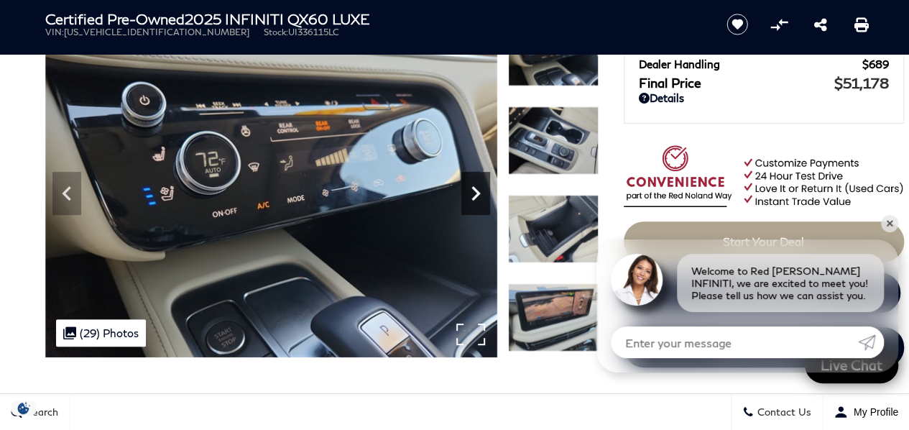
click at [471, 195] on icon "Next" at bounding box center [475, 193] width 29 height 29
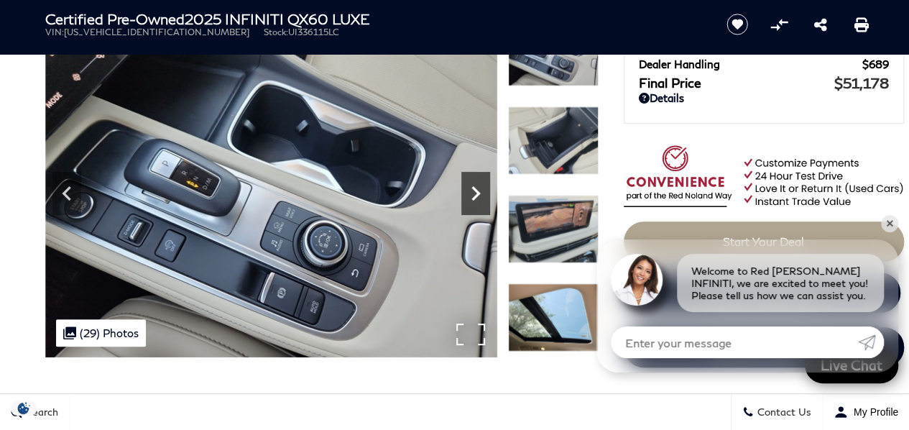
click at [471, 195] on icon "Next" at bounding box center [475, 193] width 29 height 29
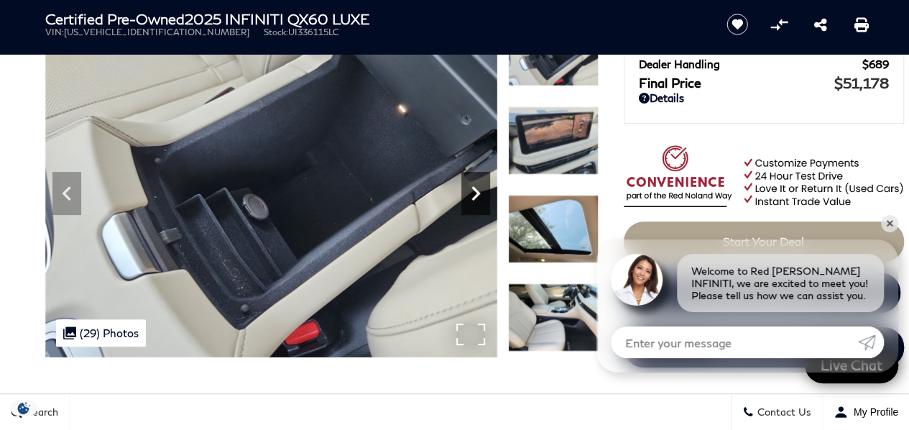
click at [471, 195] on icon "Next" at bounding box center [475, 193] width 29 height 29
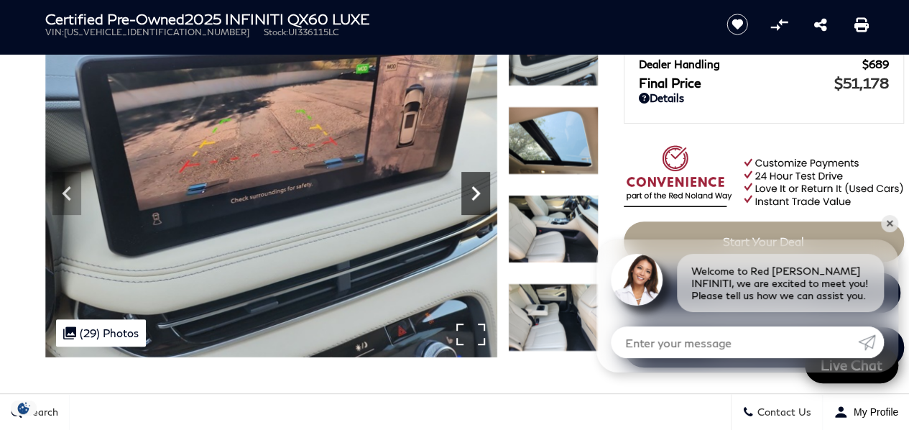
click at [471, 195] on icon "Next" at bounding box center [475, 193] width 29 height 29
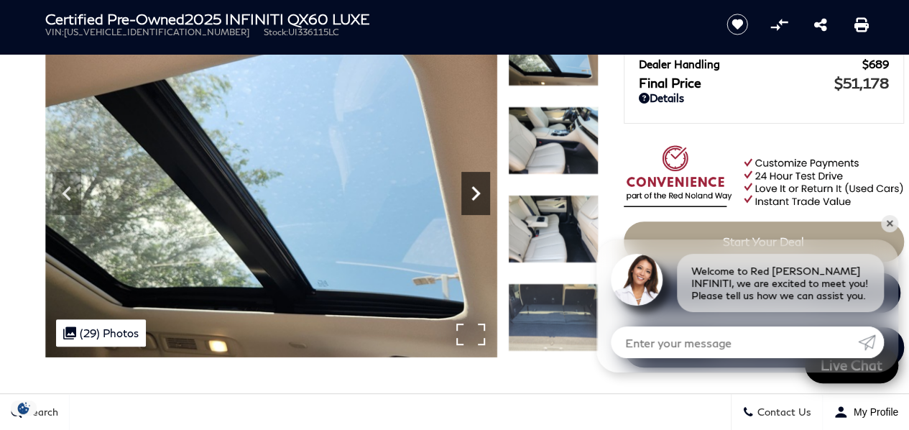
click at [471, 195] on icon "Next" at bounding box center [475, 193] width 29 height 29
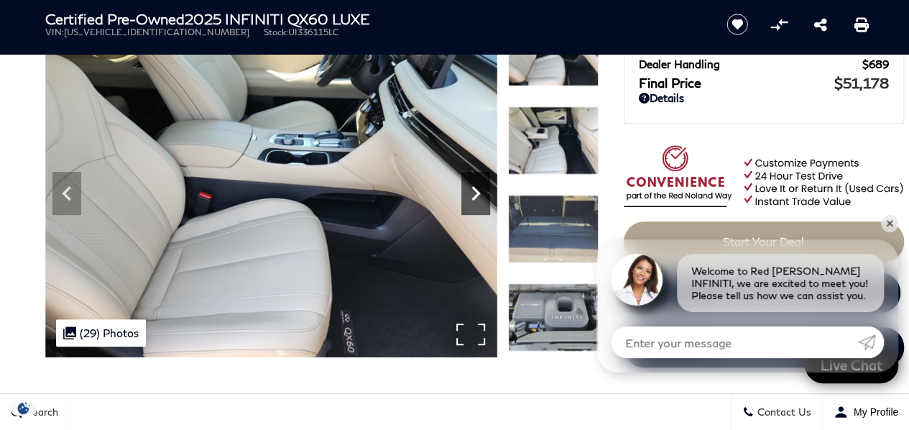
click at [471, 195] on icon "Next" at bounding box center [475, 193] width 29 height 29
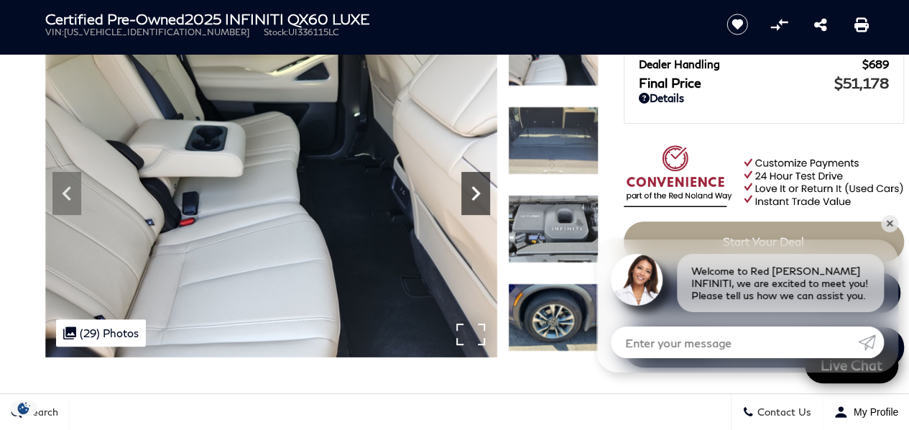
click at [471, 195] on icon "Next" at bounding box center [475, 193] width 29 height 29
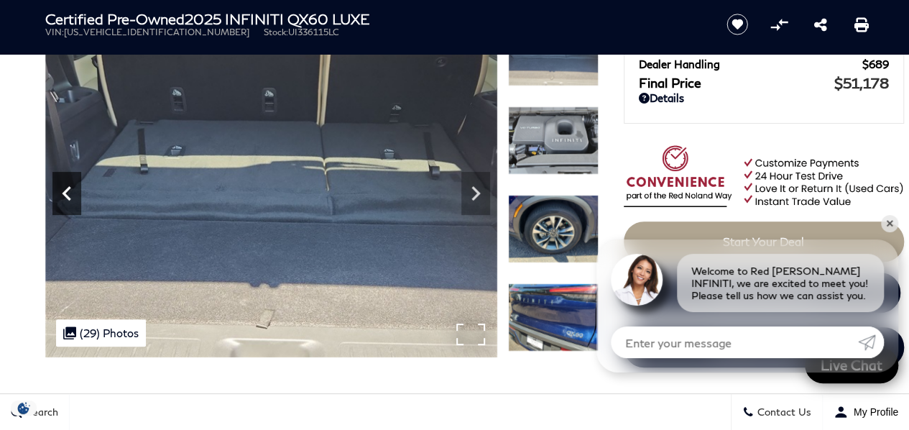
click at [73, 187] on icon "Previous" at bounding box center [66, 193] width 29 height 29
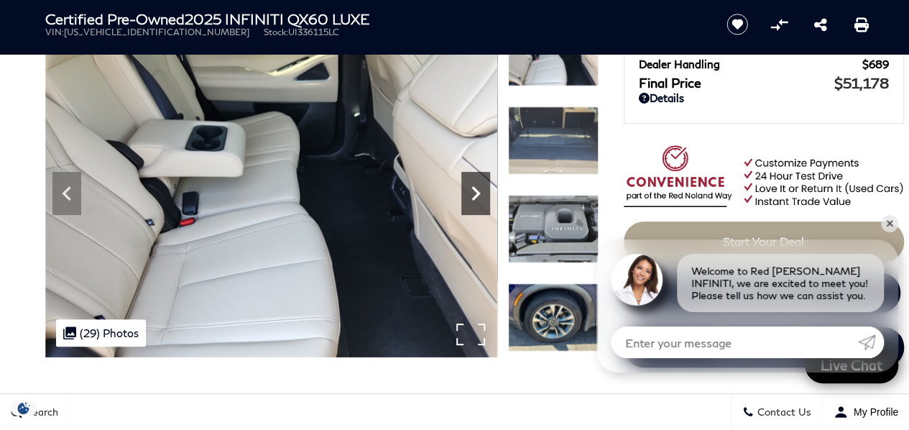
click at [473, 188] on icon "Next" at bounding box center [475, 193] width 9 height 14
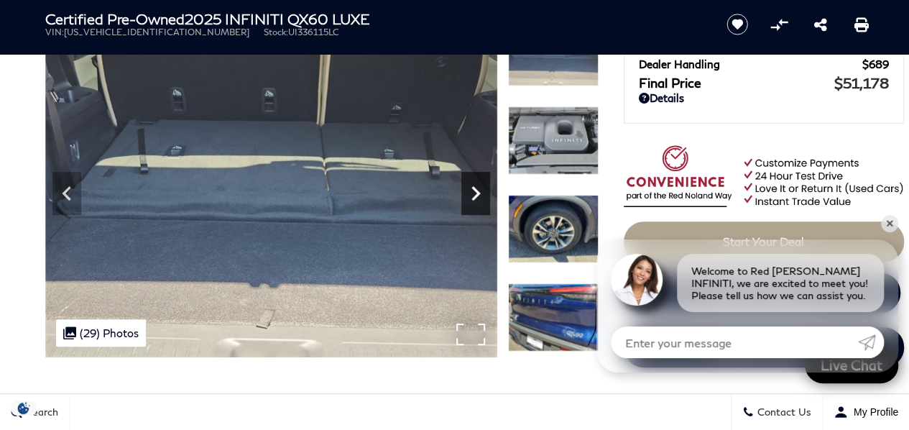
click at [473, 188] on icon "Next" at bounding box center [475, 193] width 9 height 14
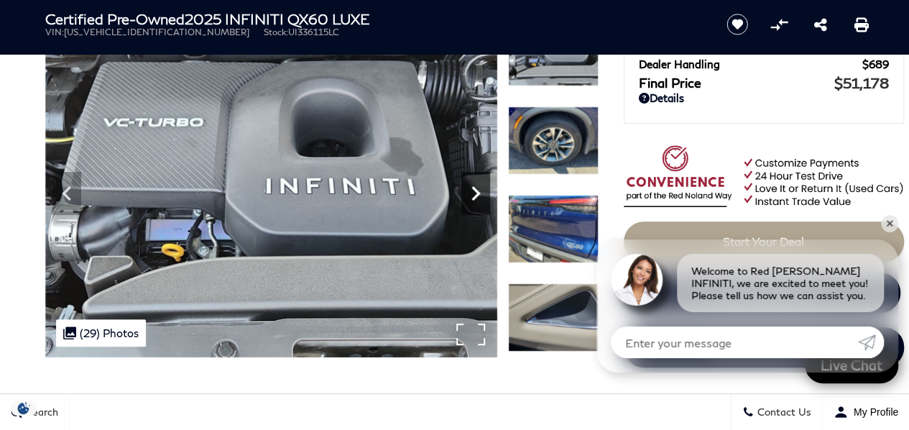
click at [473, 188] on icon "Next" at bounding box center [475, 193] width 9 height 14
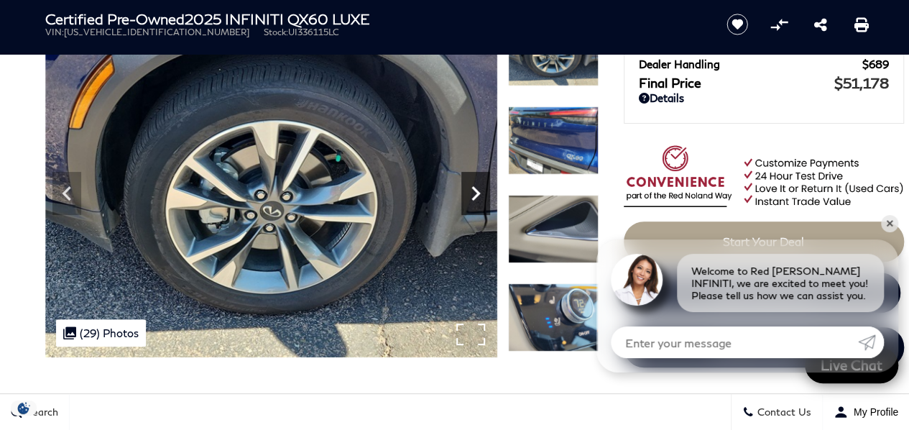
click at [473, 188] on icon "Next" at bounding box center [475, 193] width 9 height 14
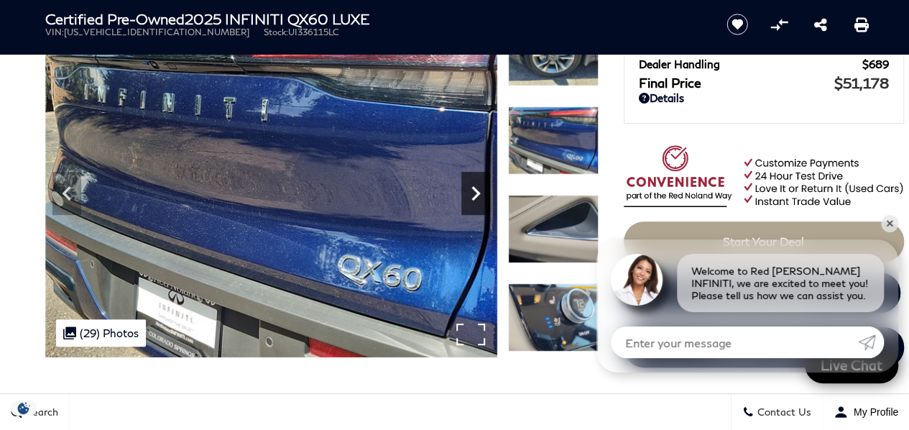
click at [473, 188] on icon "Next" at bounding box center [475, 193] width 9 height 14
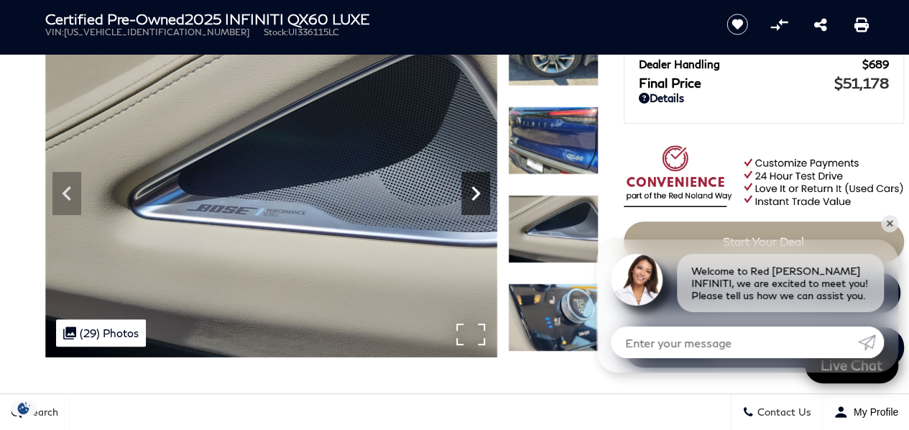
click at [473, 188] on icon "Next" at bounding box center [475, 193] width 9 height 14
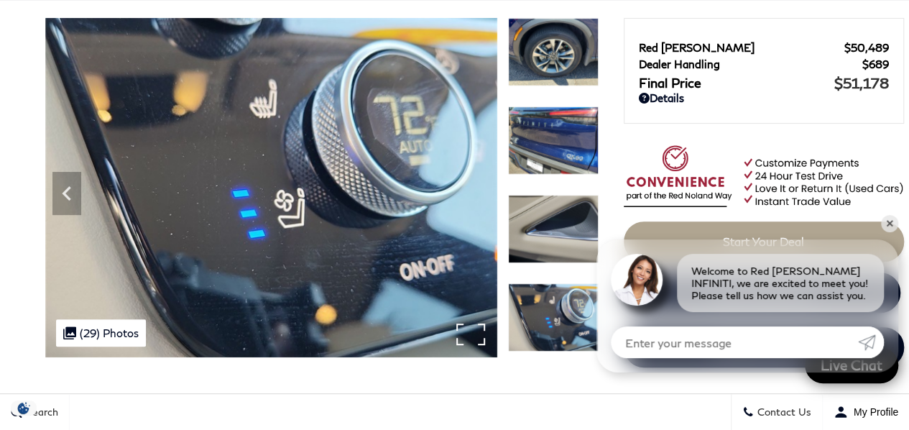
scroll to position [0, 0]
